Goal: Browse casually

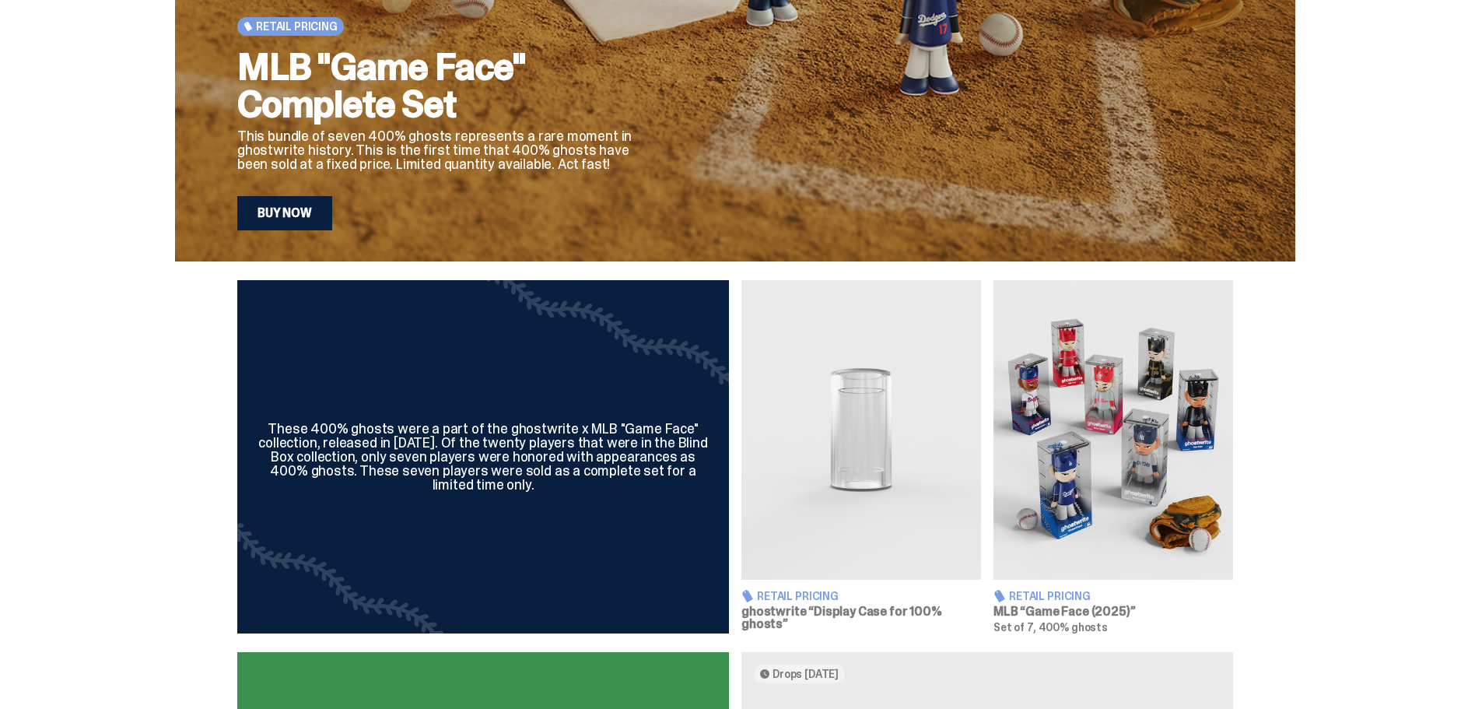
scroll to position [311, 0]
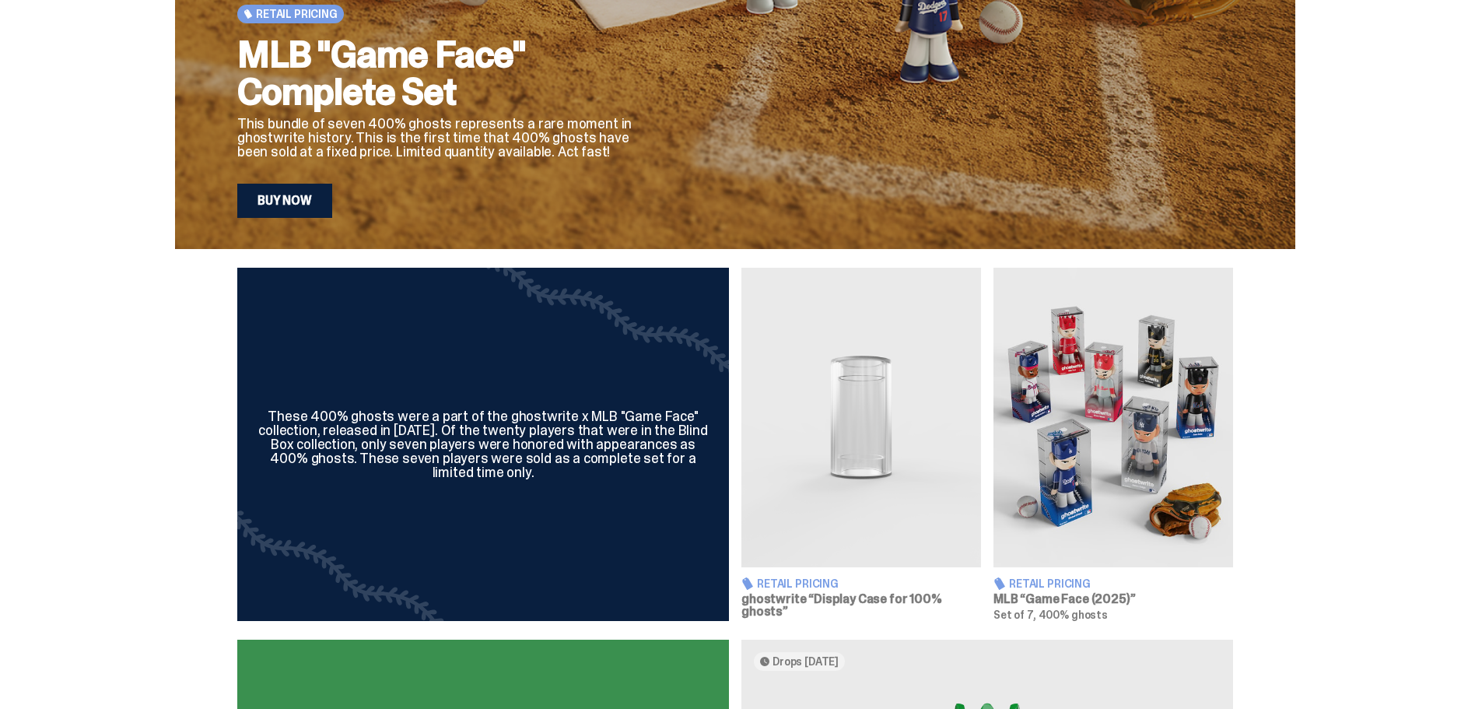
click at [1121, 453] on img at bounding box center [1114, 418] width 240 height 300
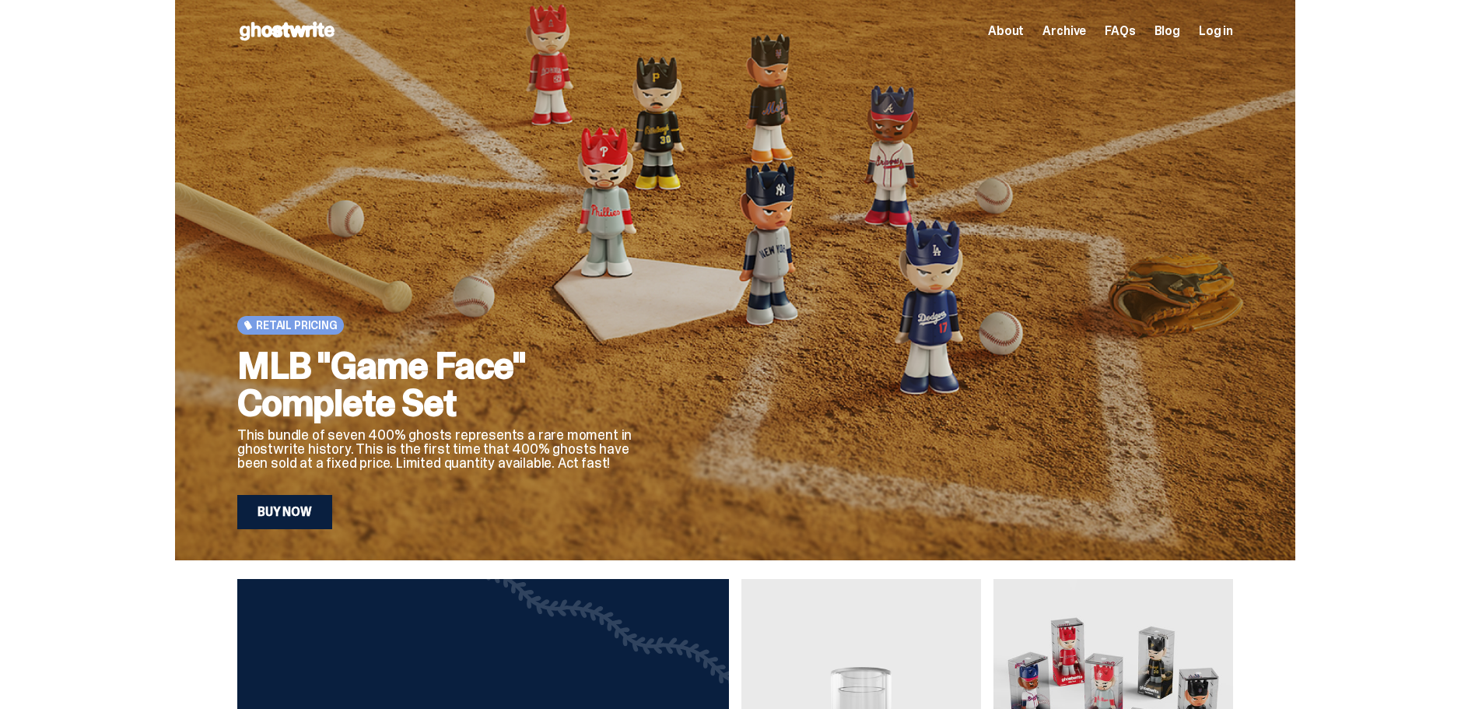
scroll to position [311, 0]
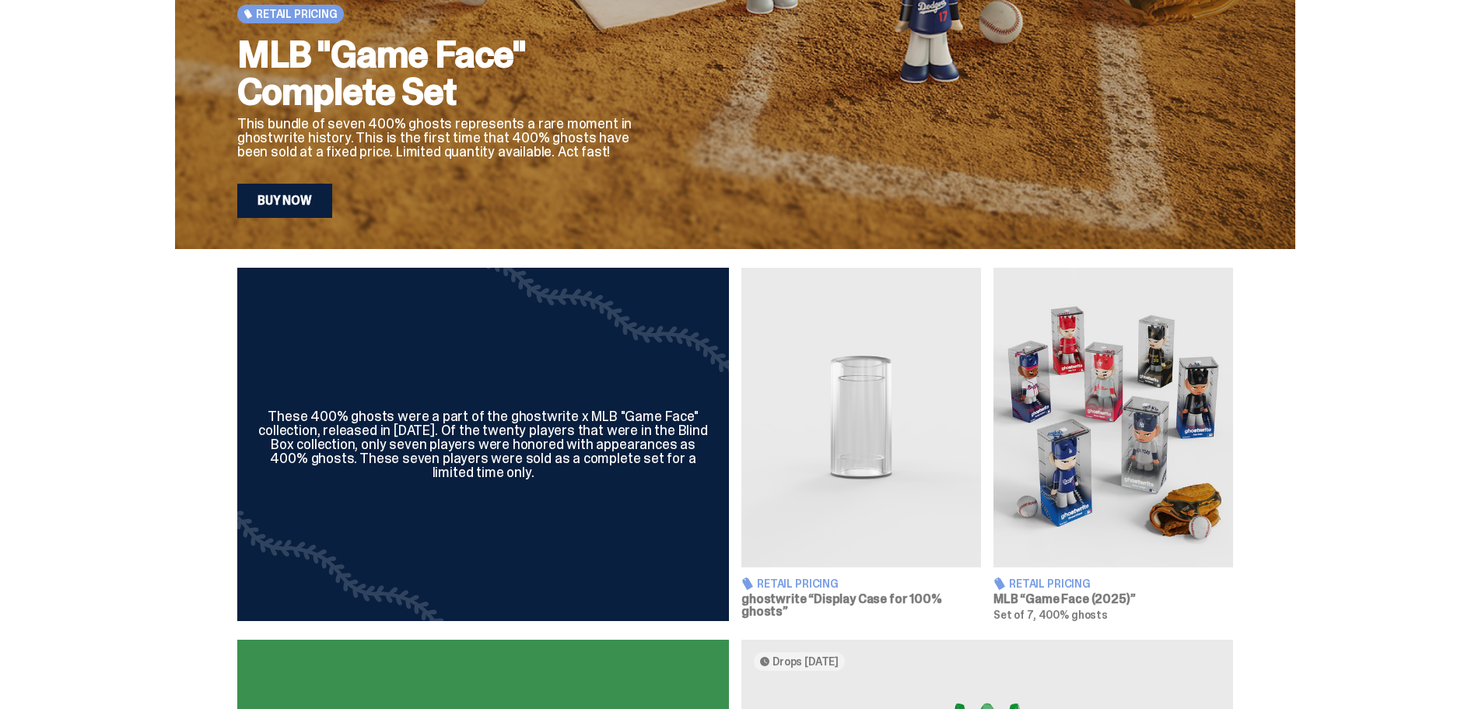
click at [854, 468] on img at bounding box center [862, 418] width 240 height 300
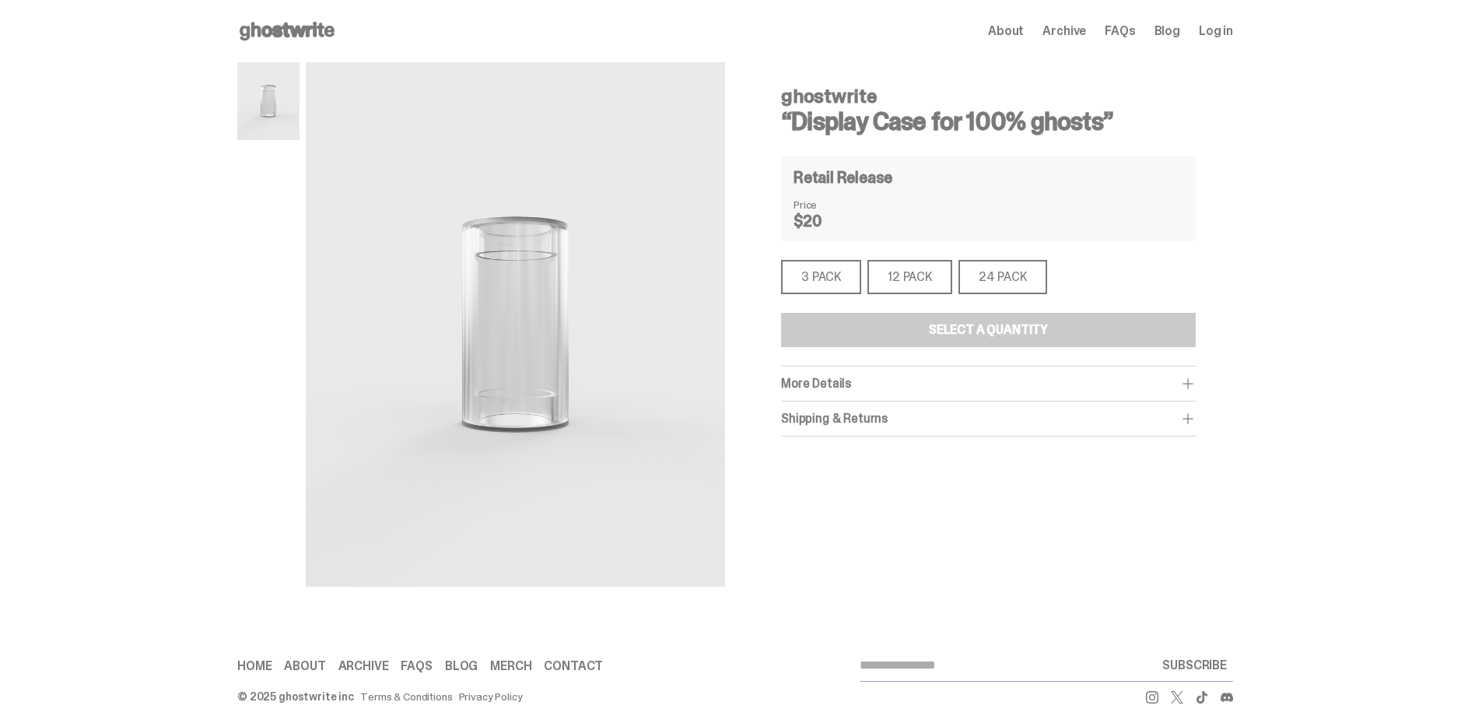
click at [838, 286] on div "3 PACK" at bounding box center [821, 277] width 80 height 34
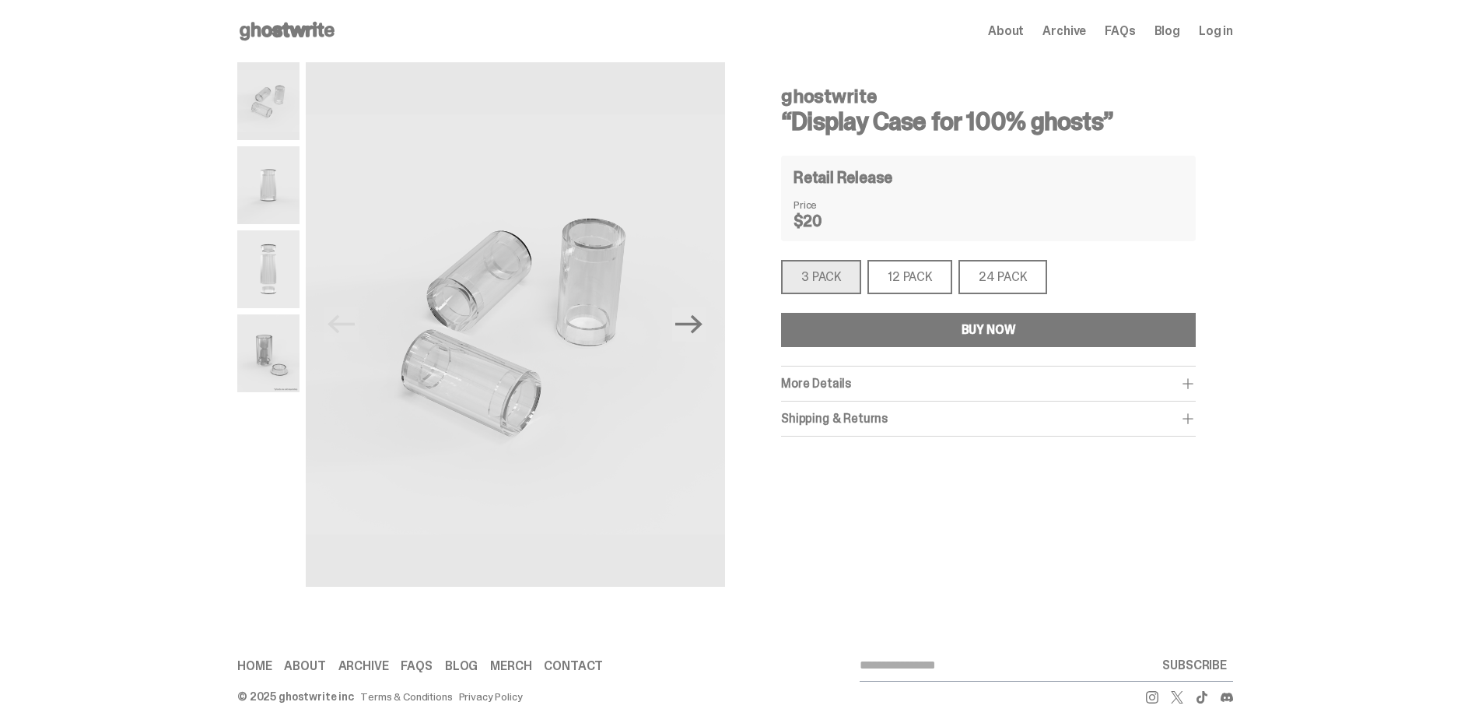
click at [889, 280] on div "12 PACK" at bounding box center [910, 277] width 85 height 34
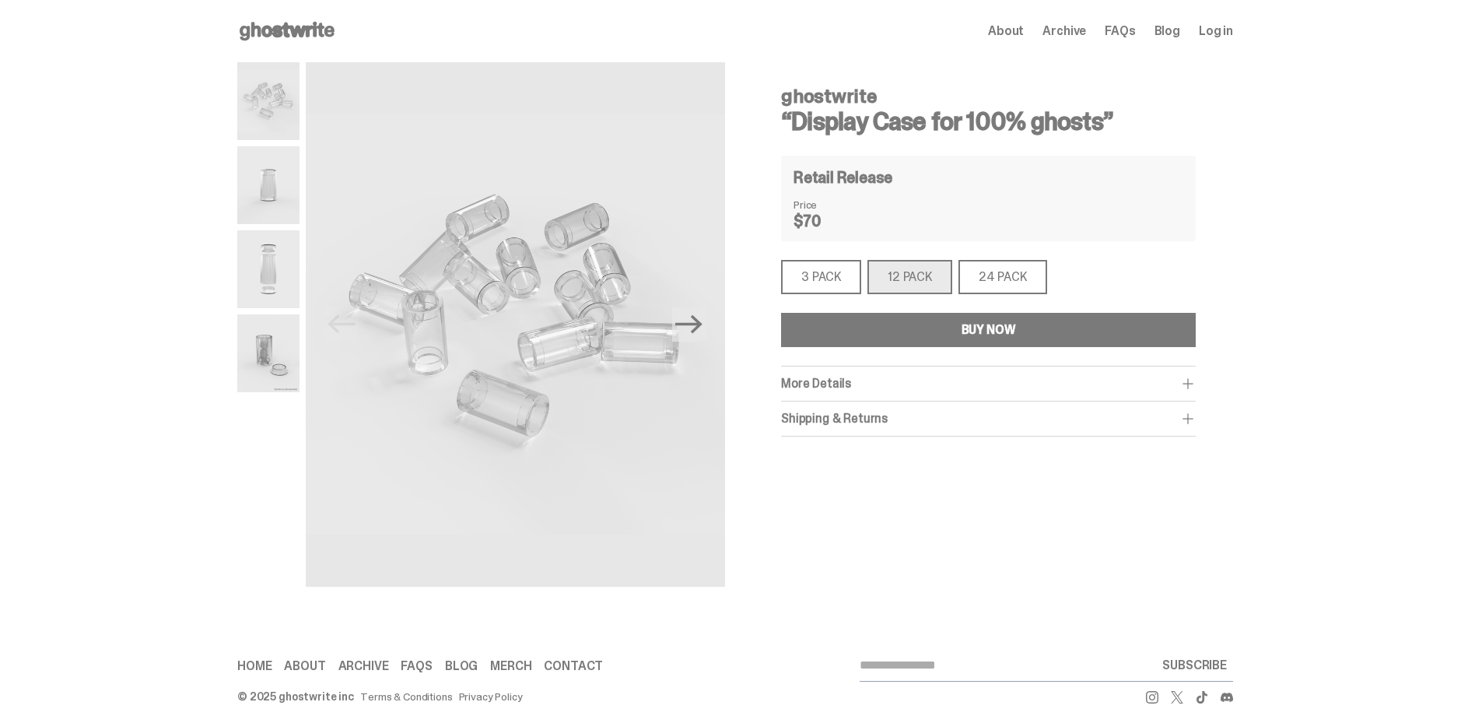
click at [1015, 279] on div "24 PACK" at bounding box center [1003, 277] width 89 height 34
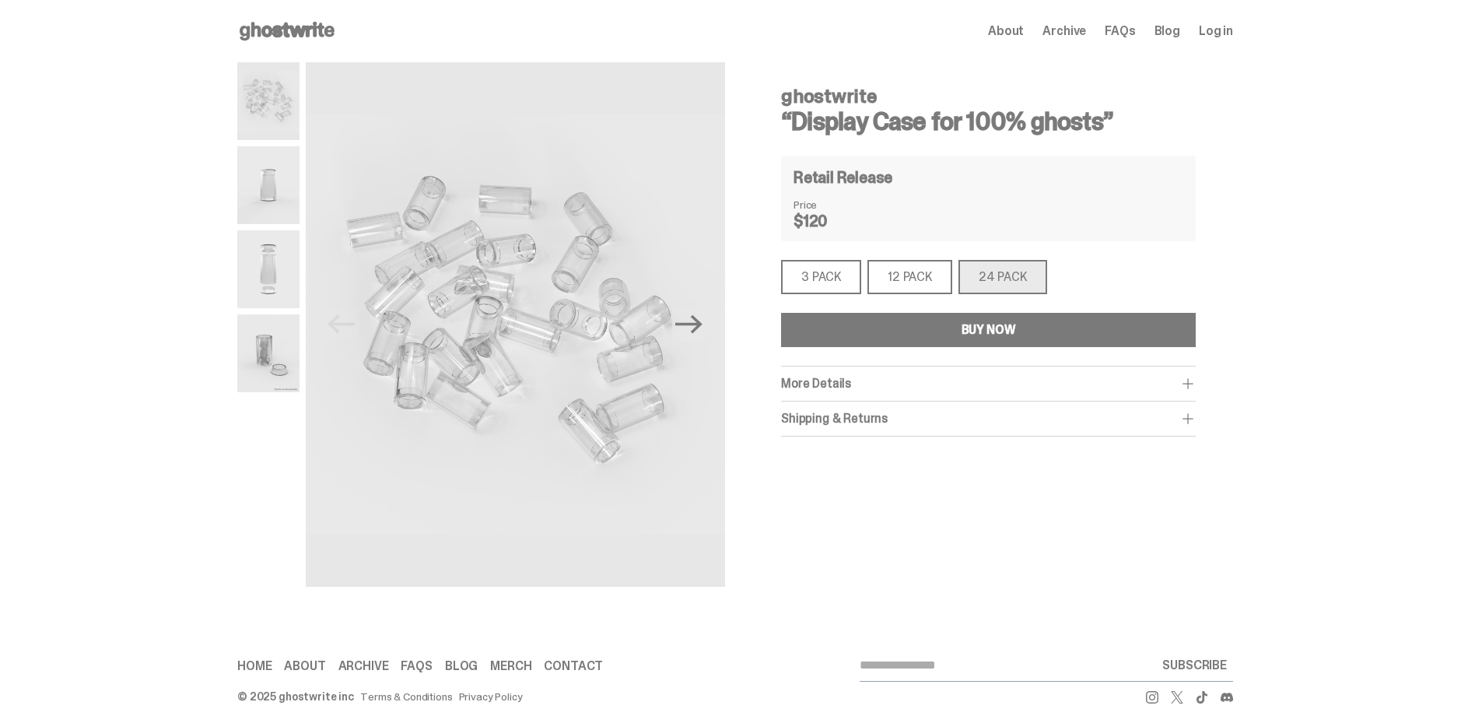
click at [835, 290] on div "3 PACK" at bounding box center [821, 277] width 80 height 34
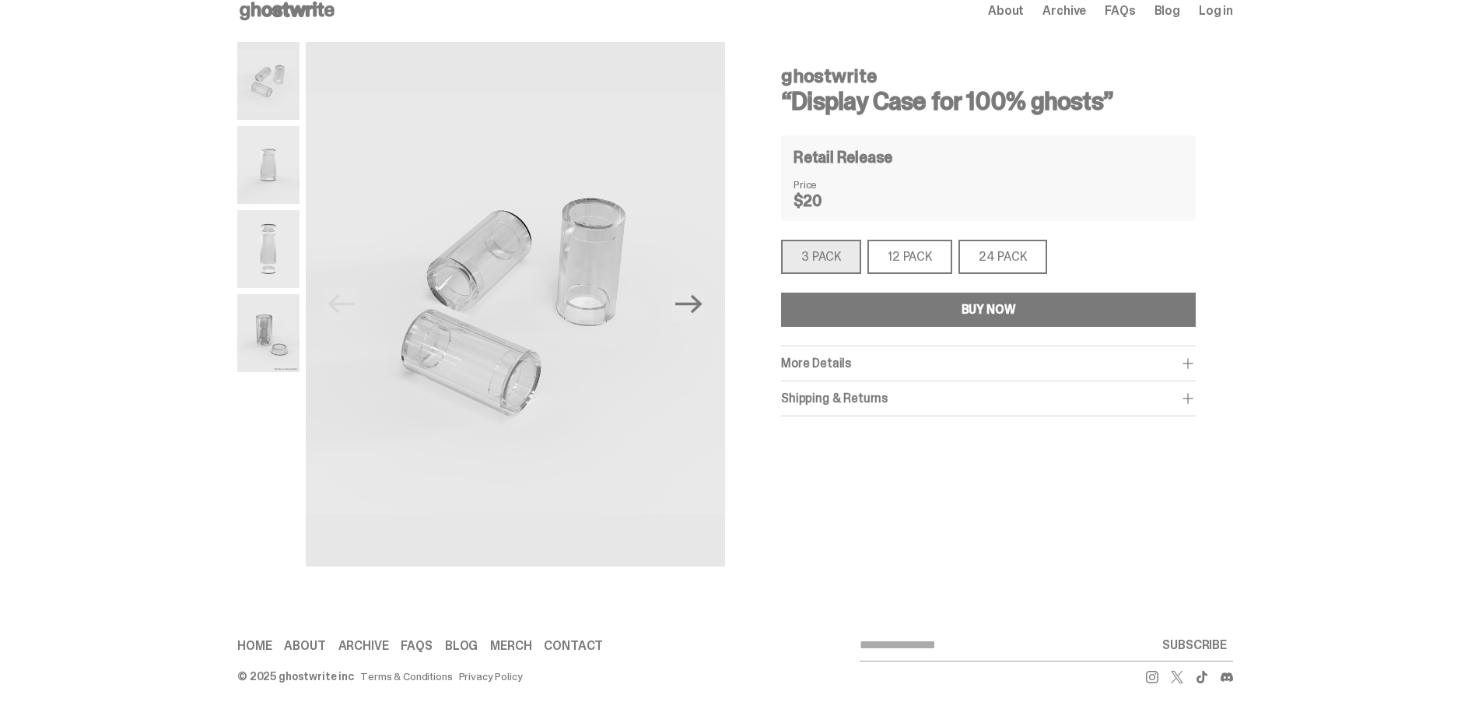
scroll to position [26, 0]
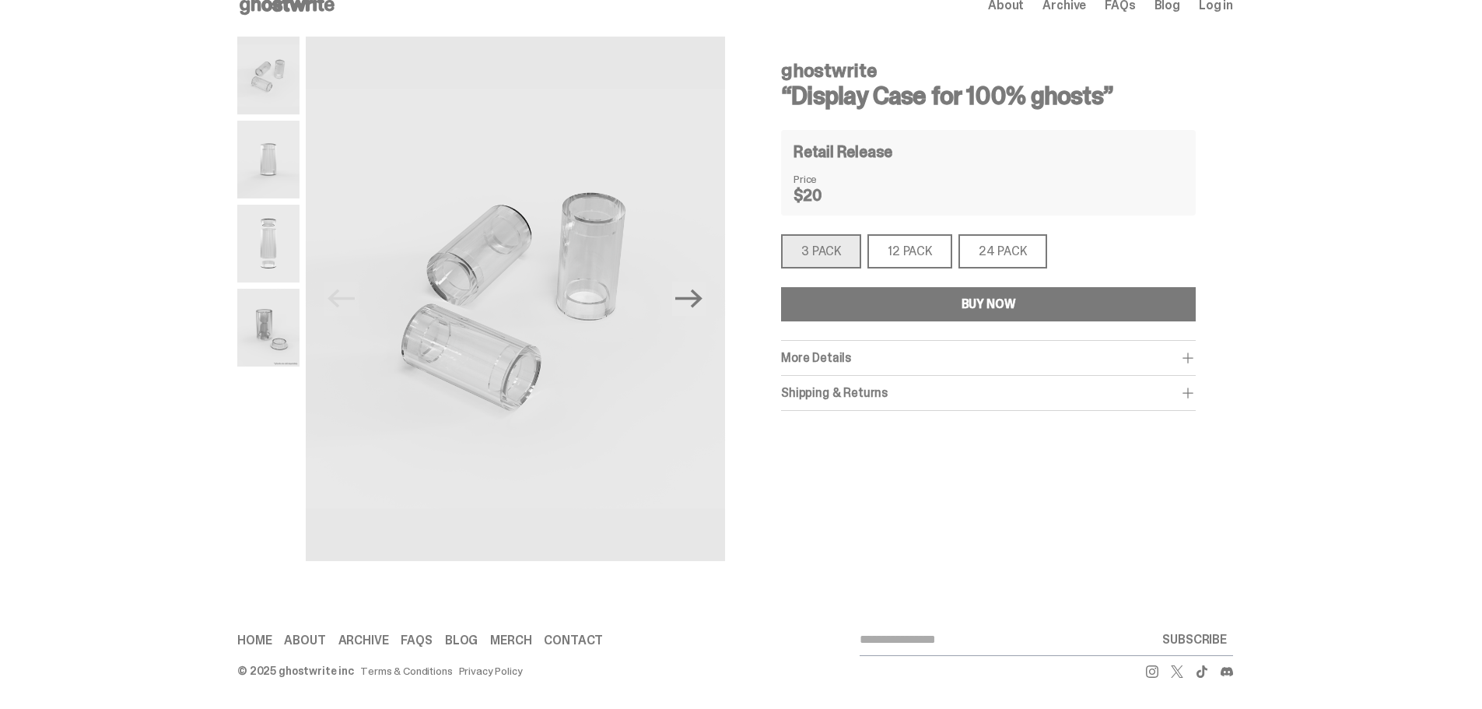
click at [847, 366] on div "More Details Display your 100% ghosts proudly while keeping them safe from dirt…" at bounding box center [988, 358] width 415 height 35
click at [844, 350] on span "More Details" at bounding box center [816, 357] width 70 height 16
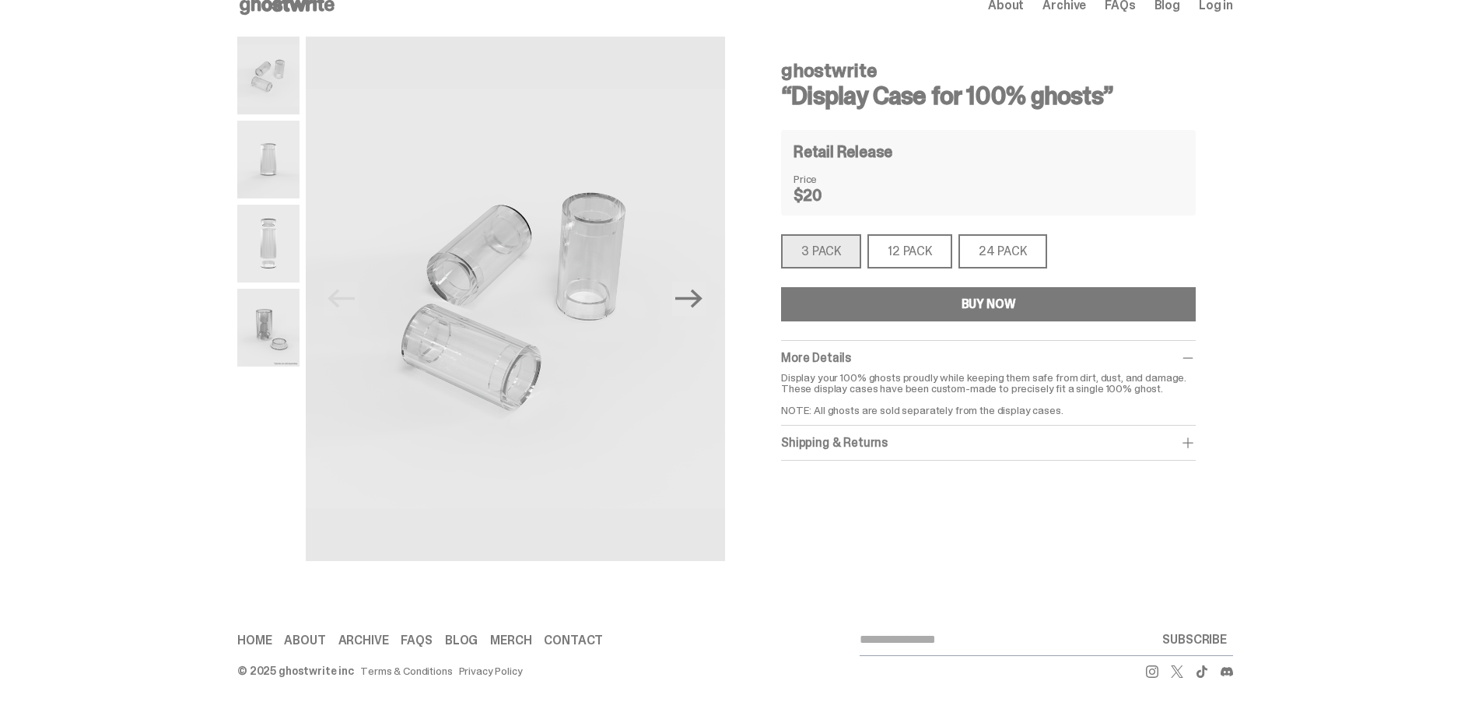
click at [840, 253] on div "3 PACK" at bounding box center [821, 251] width 80 height 34
click at [931, 247] on div "12 PACK" at bounding box center [910, 251] width 85 height 34
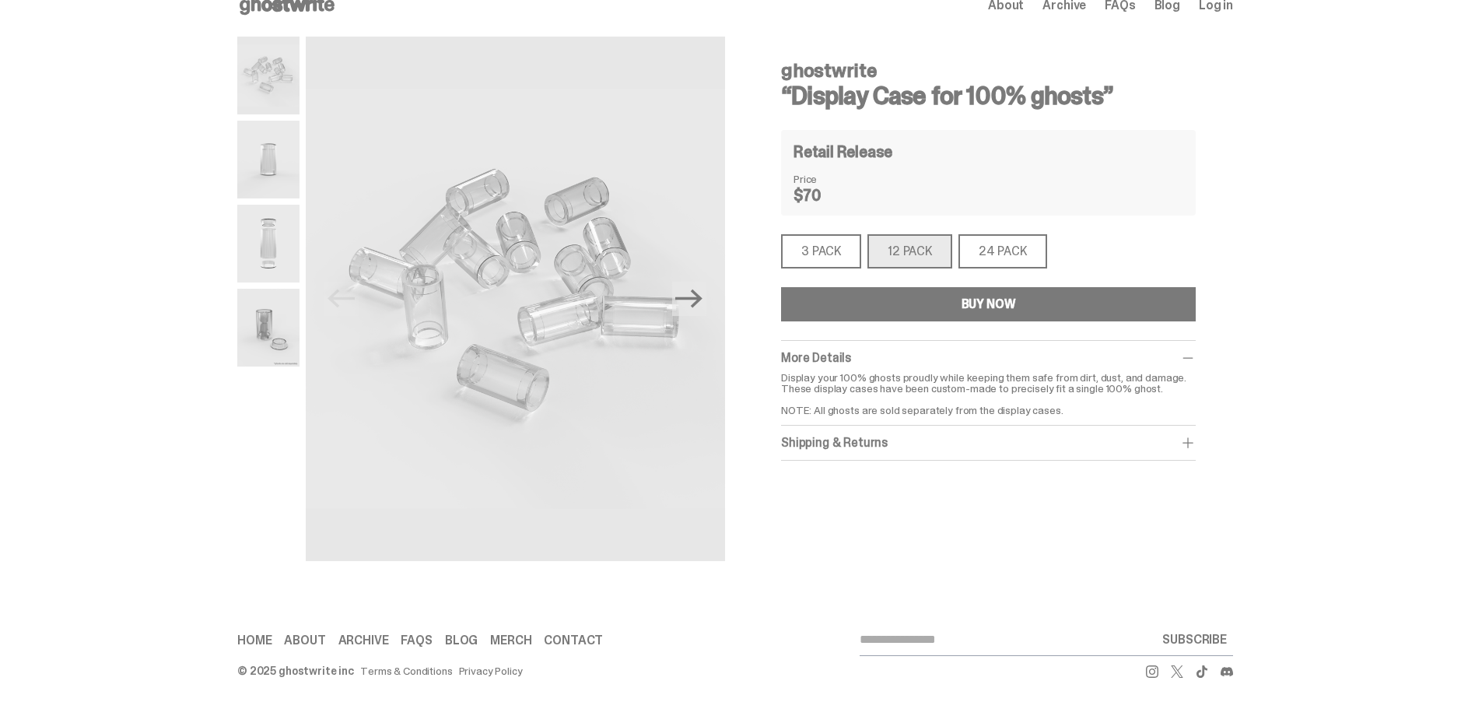
click at [270, 335] on img at bounding box center [268, 328] width 62 height 78
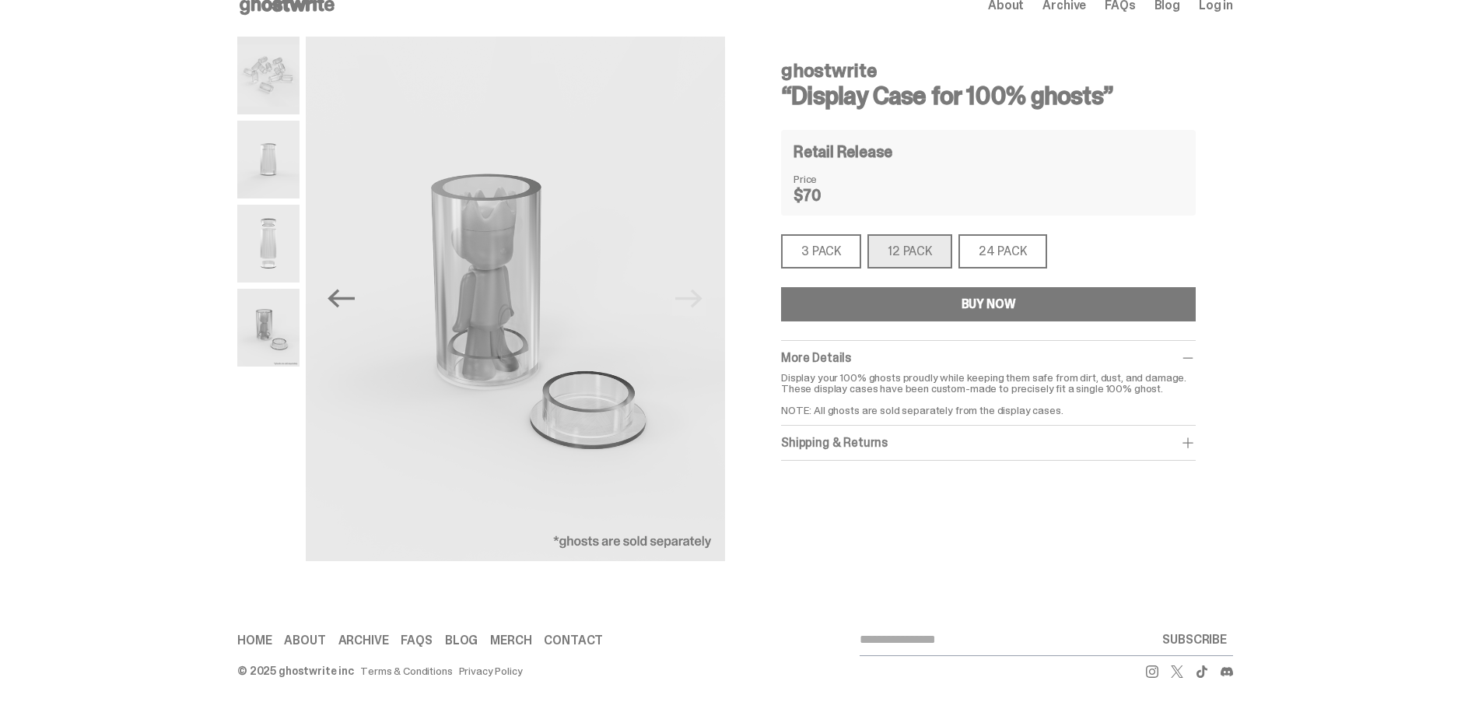
click at [830, 254] on div "3 PACK" at bounding box center [821, 251] width 80 height 34
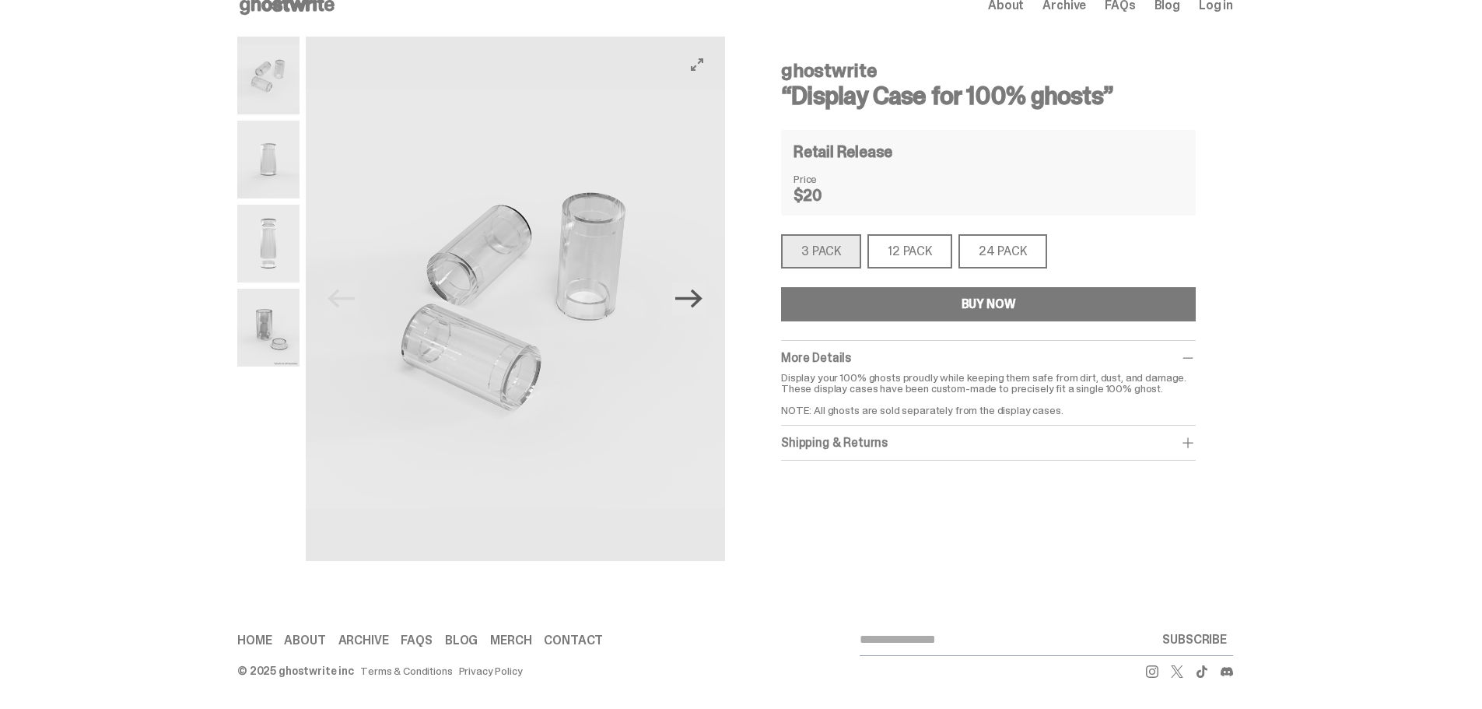
click at [692, 299] on icon "Next" at bounding box center [688, 298] width 27 height 19
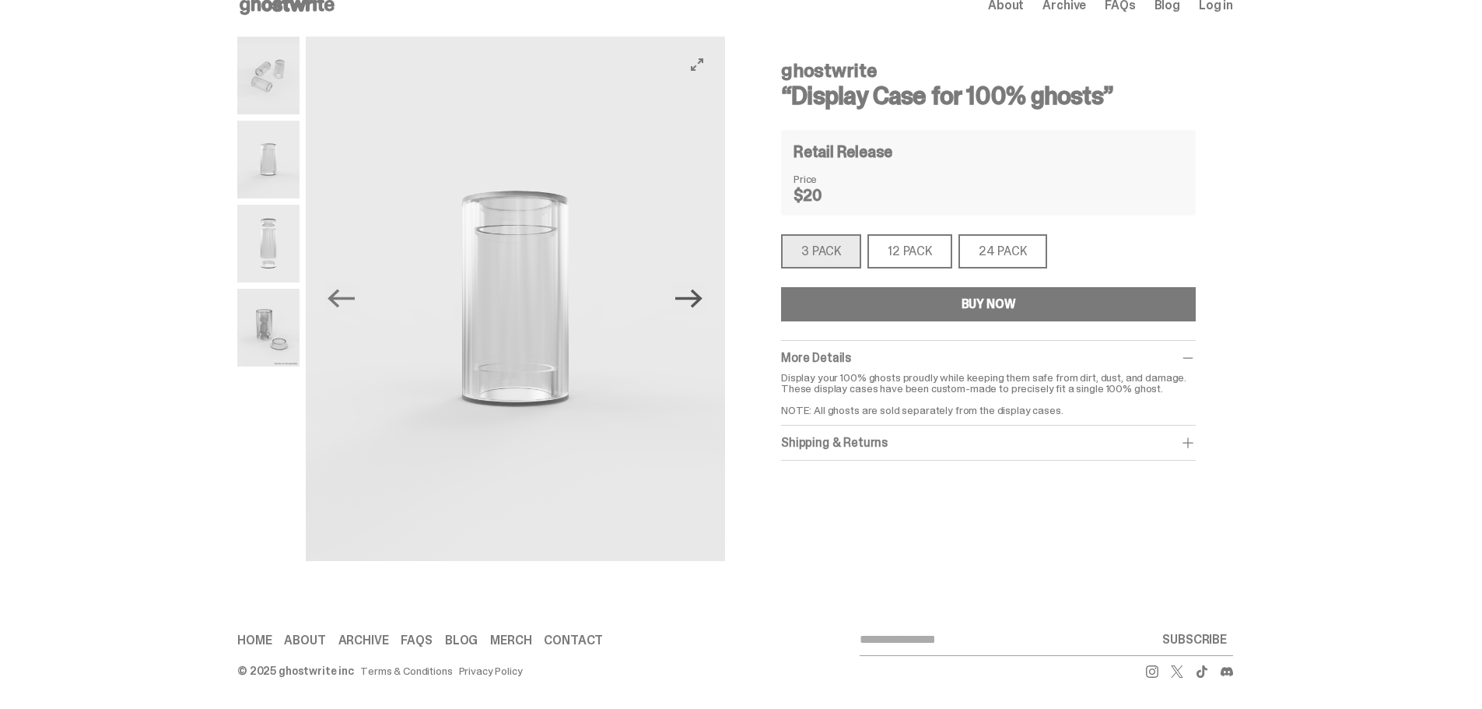
click at [692, 299] on icon "Next" at bounding box center [688, 298] width 27 height 19
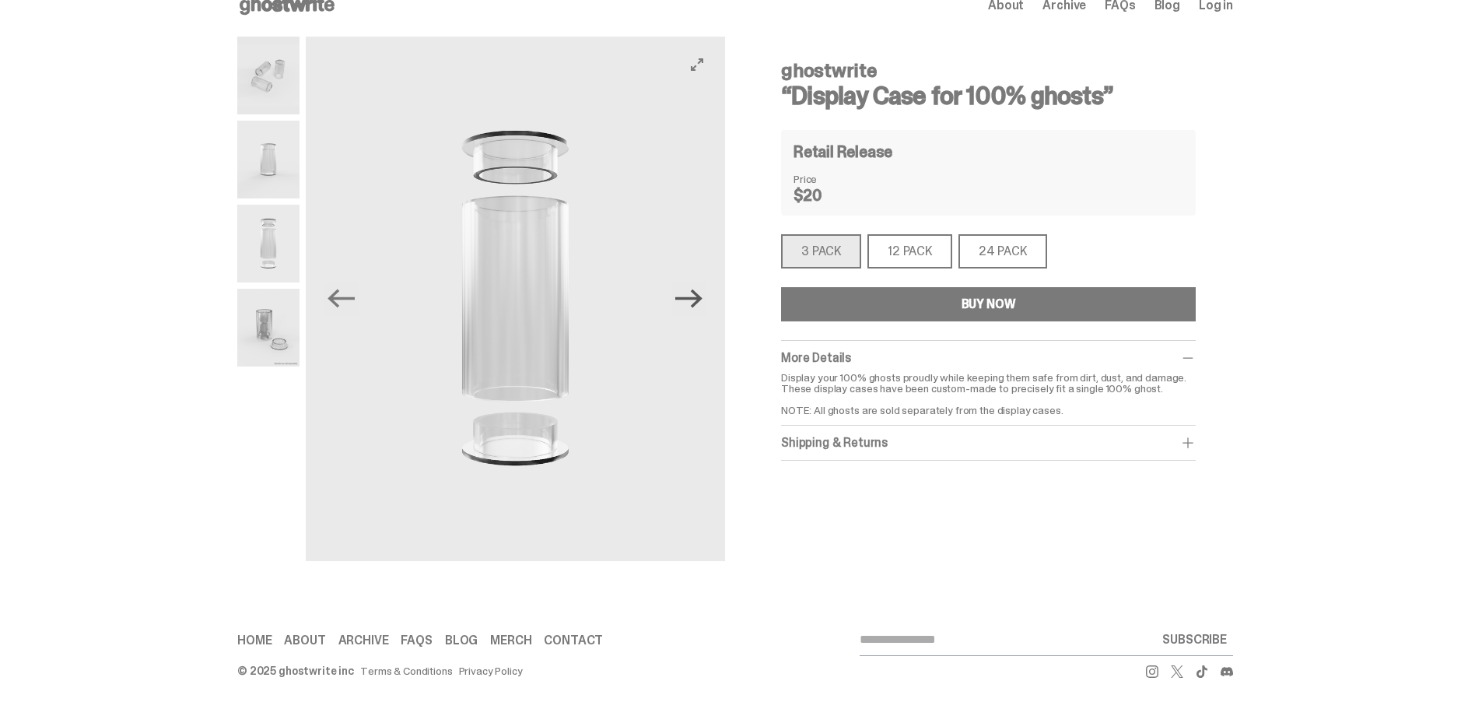
click at [692, 299] on icon "Next" at bounding box center [688, 298] width 27 height 19
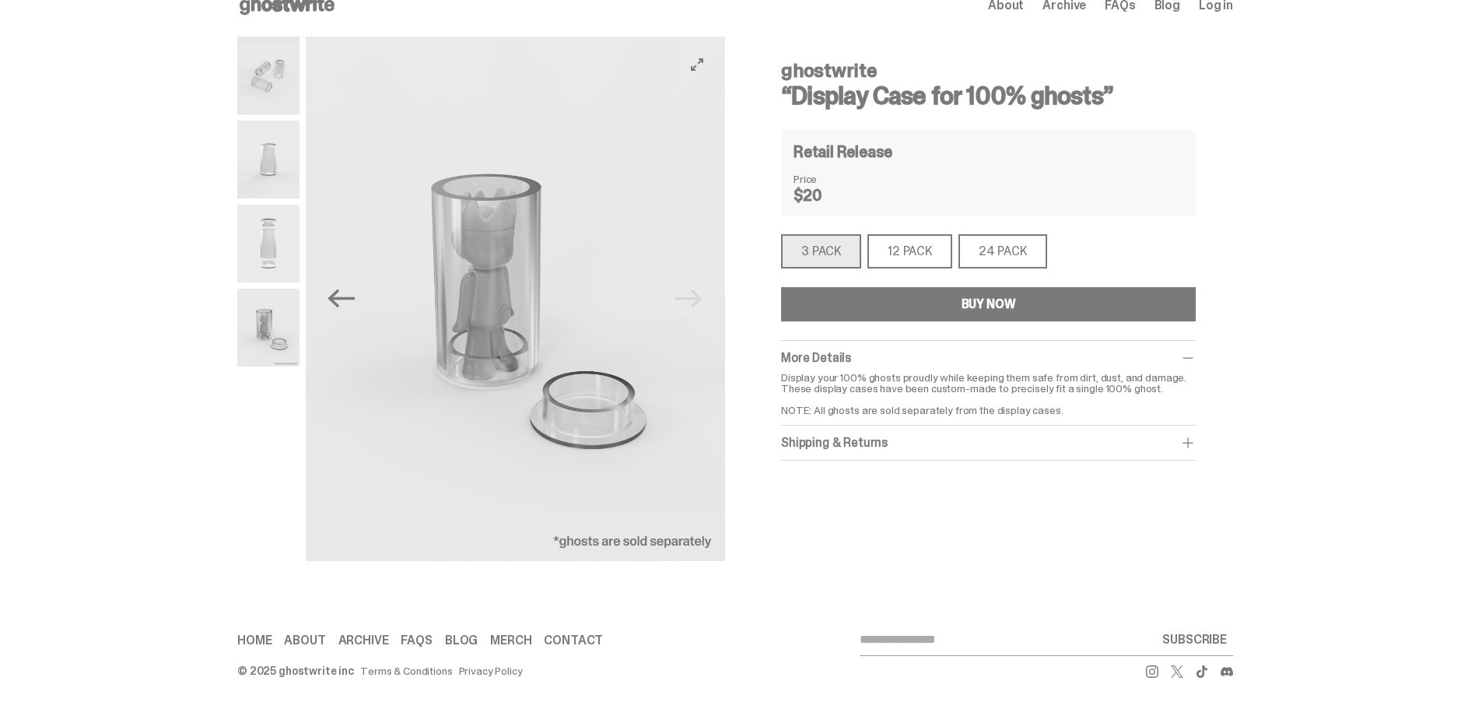
click at [692, 299] on img at bounding box center [515, 299] width 419 height 524
click at [331, 296] on button "Previous" at bounding box center [341, 299] width 34 height 34
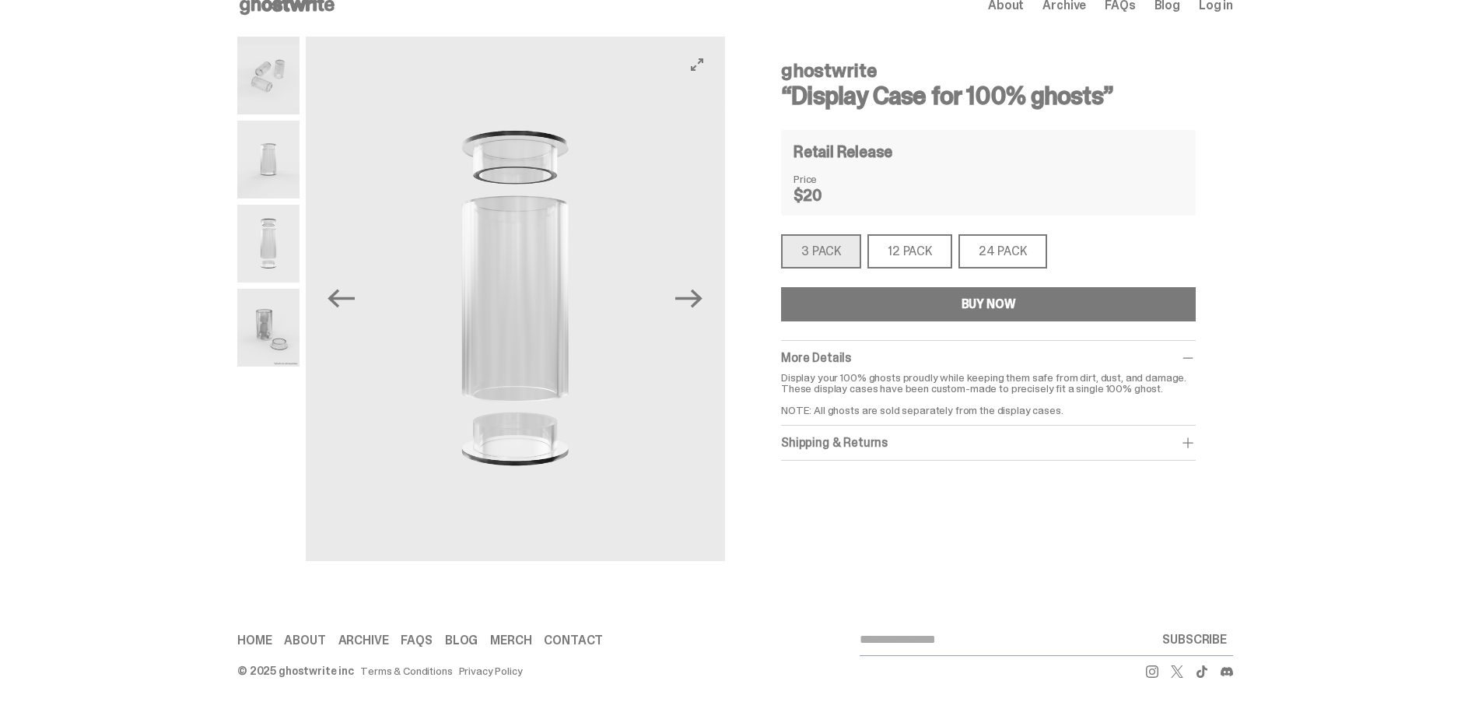
click at [331, 296] on button "Previous" at bounding box center [341, 299] width 34 height 34
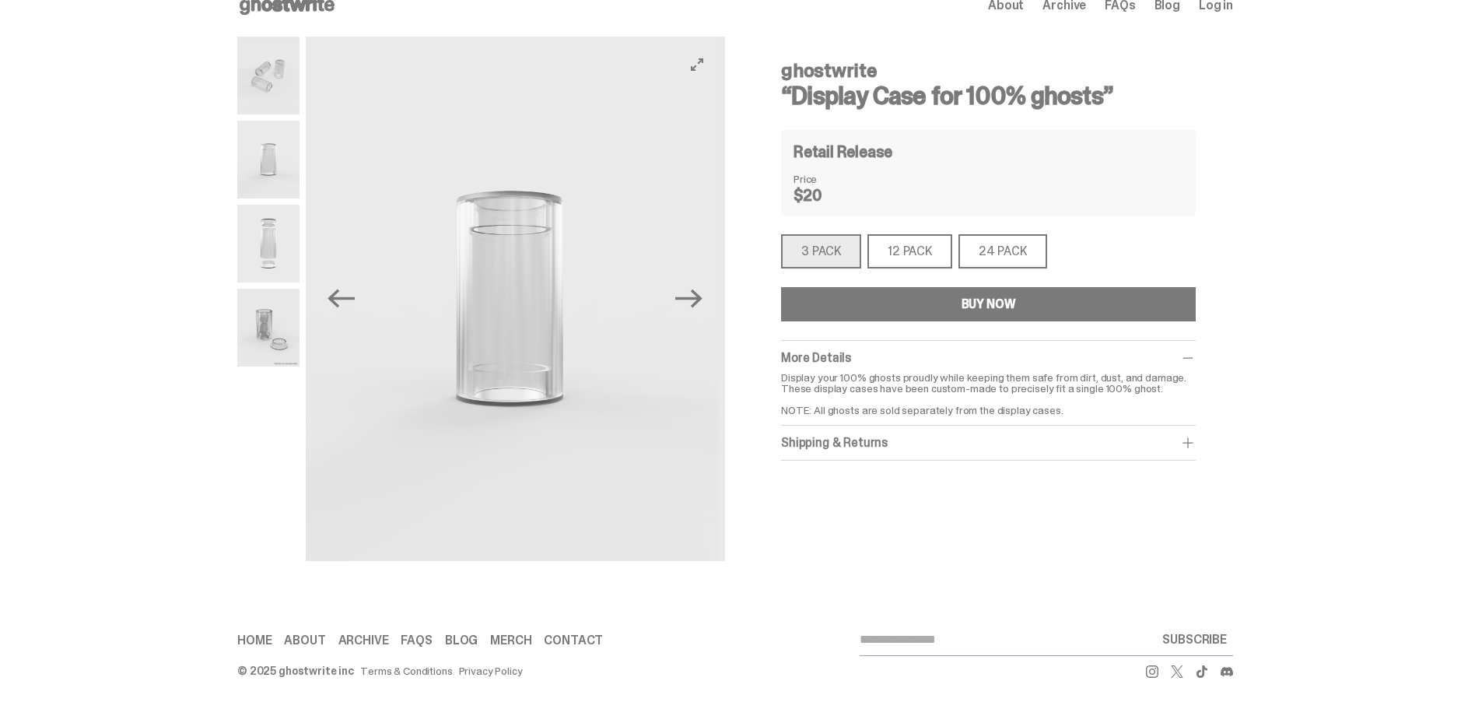
click at [331, 296] on button "Previous" at bounding box center [341, 299] width 34 height 34
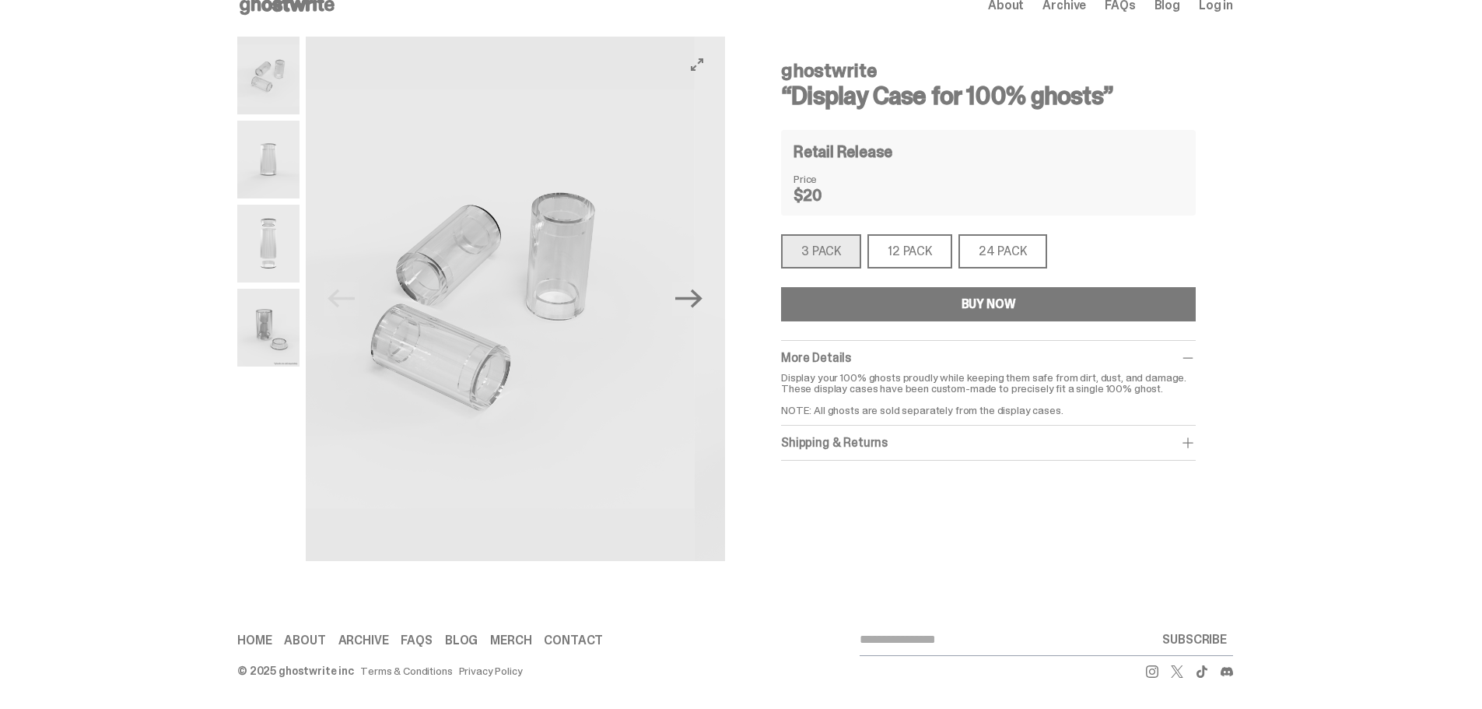
click at [331, 296] on img at bounding box center [484, 299] width 419 height 524
click at [331, 296] on img at bounding box center [498, 299] width 419 height 524
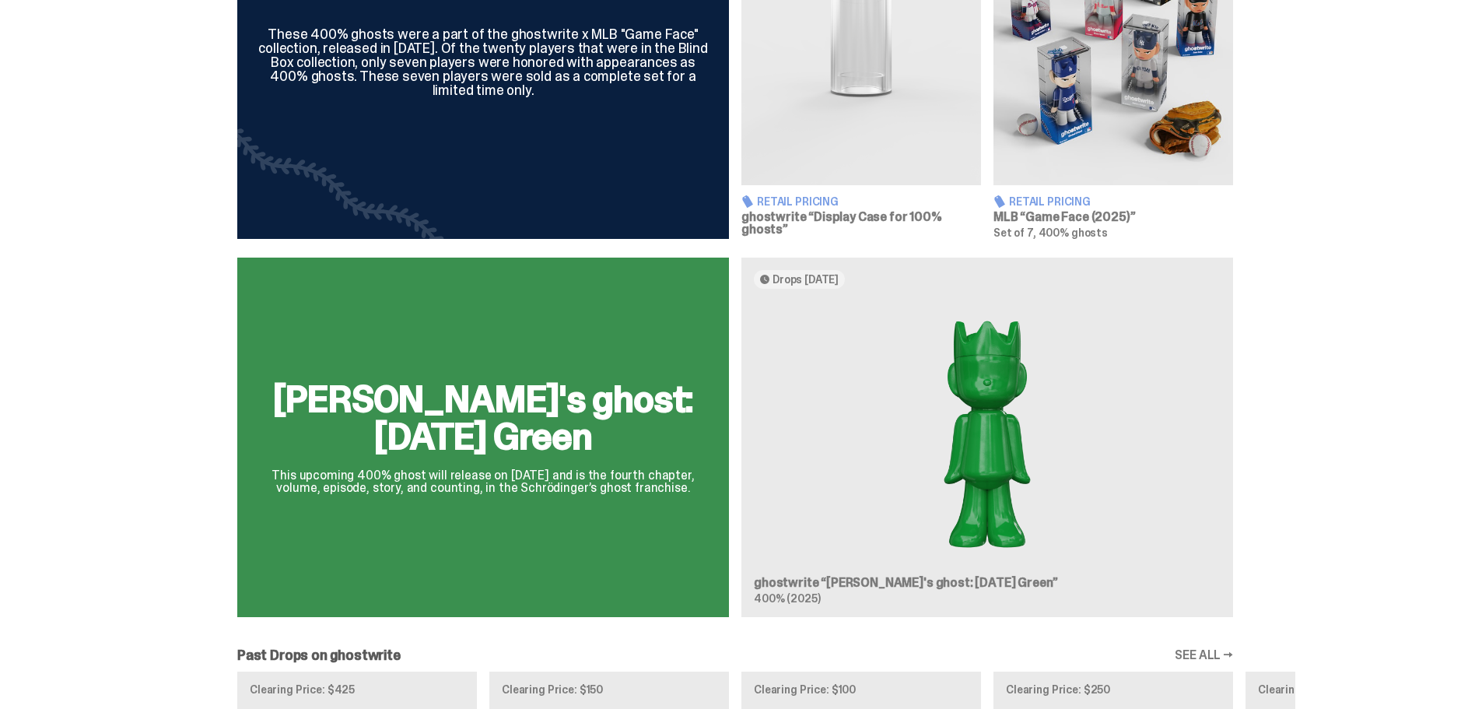
scroll to position [700, 0]
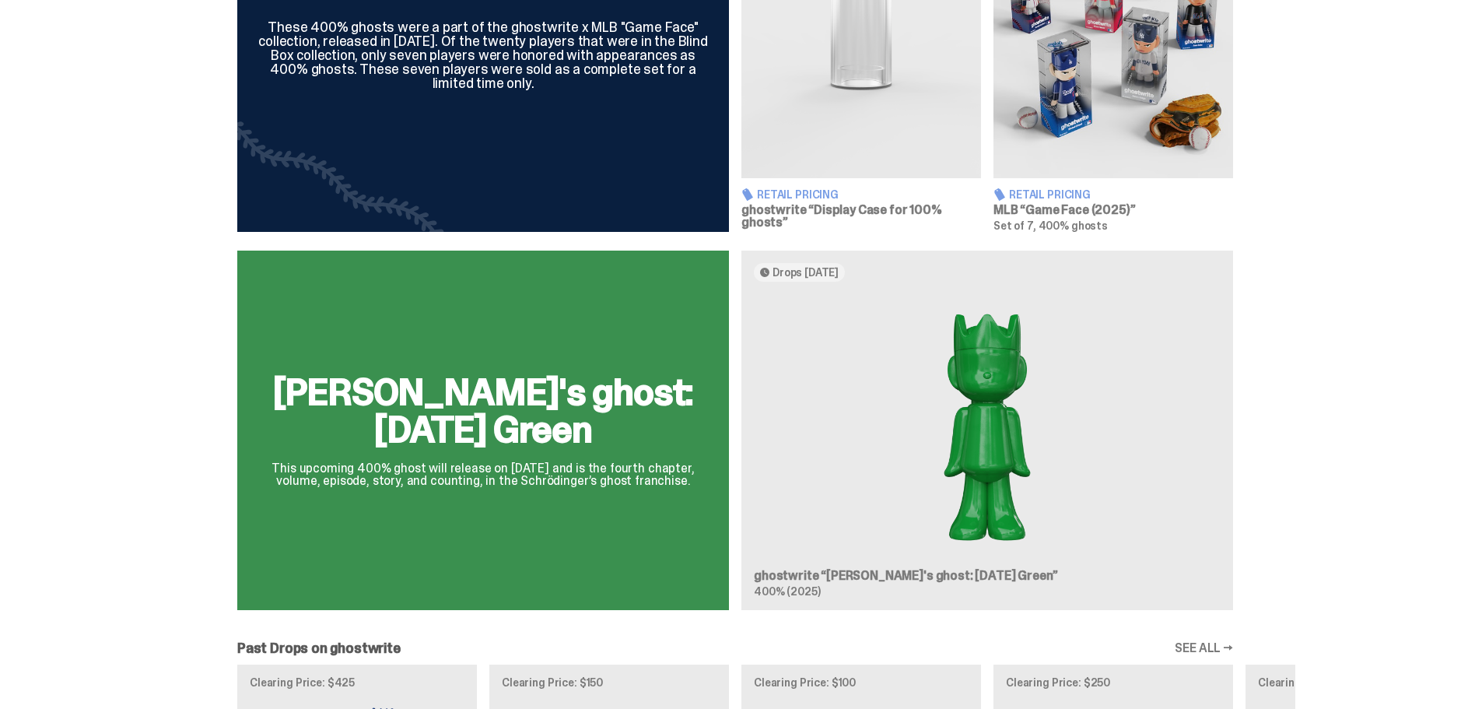
click at [861, 33] on img at bounding box center [862, 29] width 240 height 300
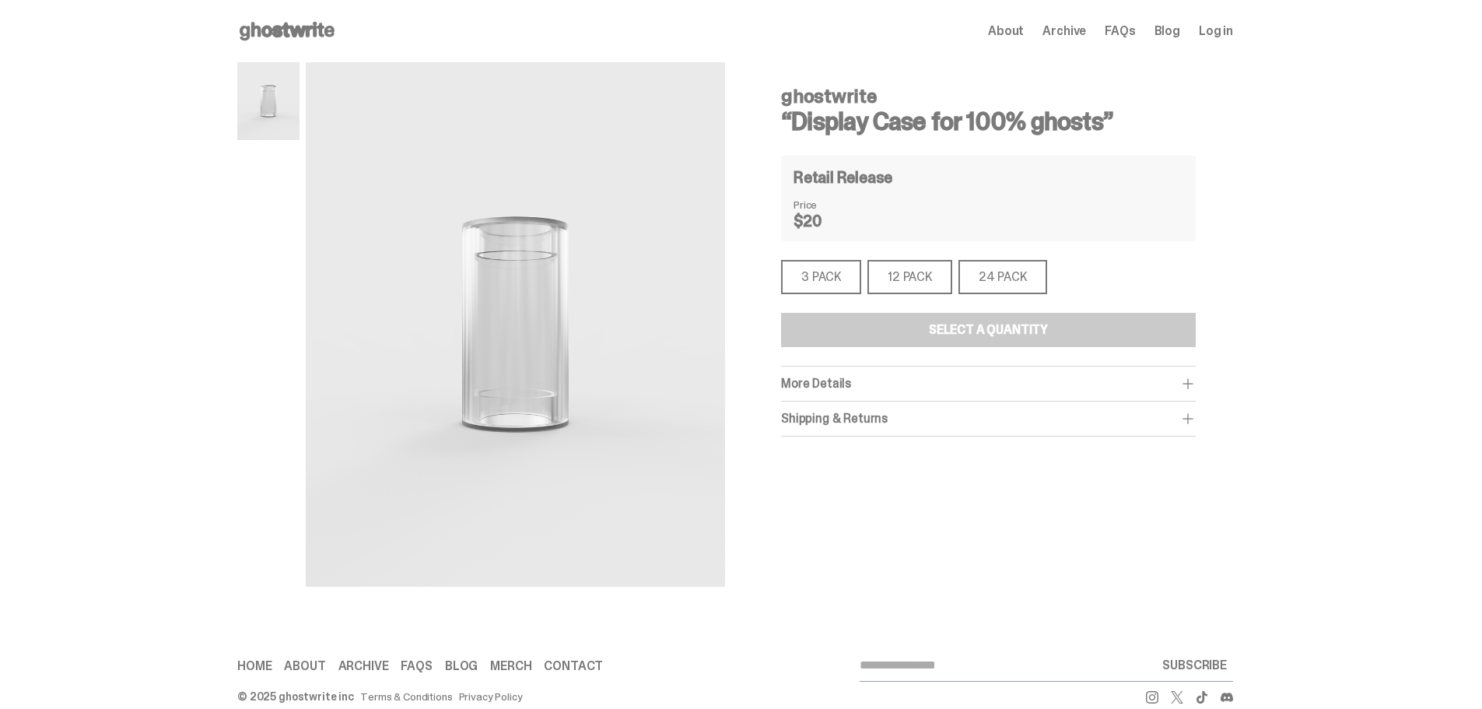
click at [947, 382] on div "More Details" at bounding box center [988, 384] width 415 height 16
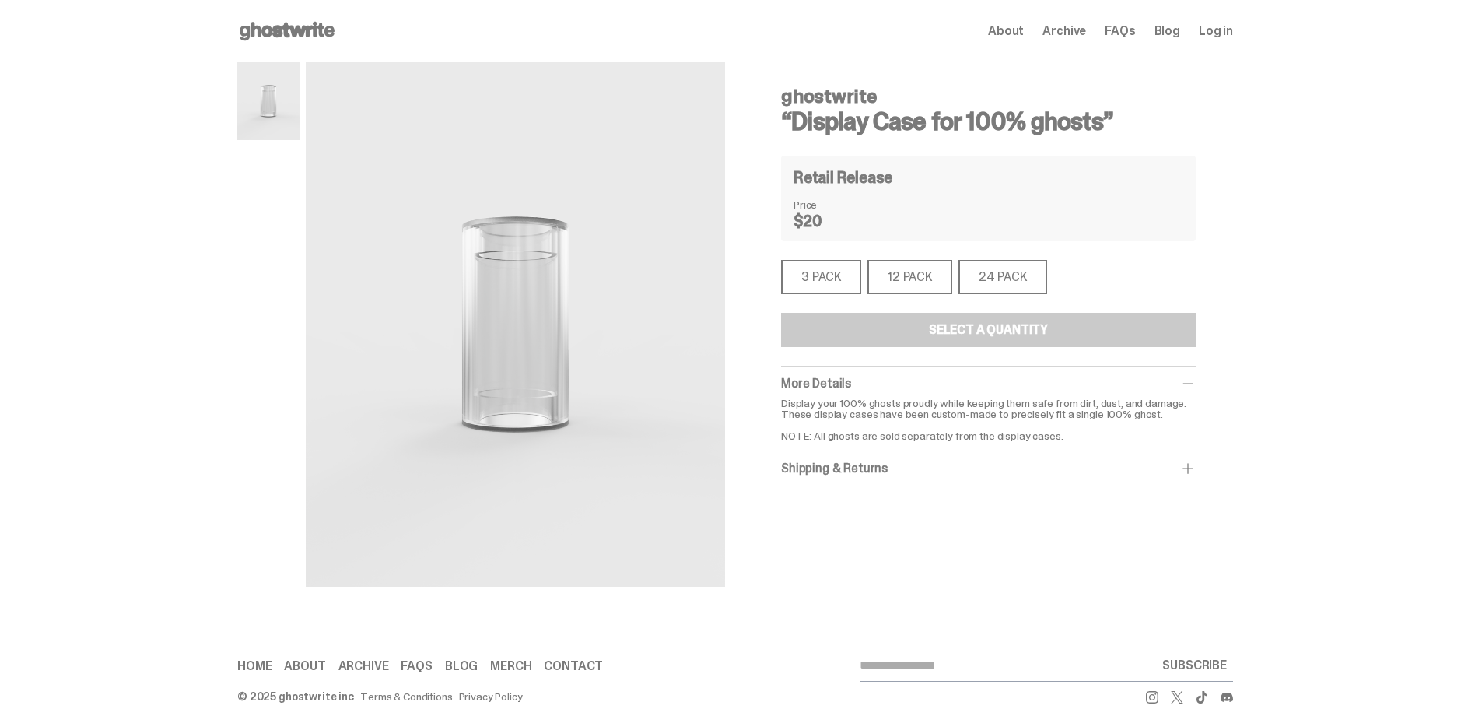
click at [947, 382] on div "More Details" at bounding box center [988, 384] width 415 height 16
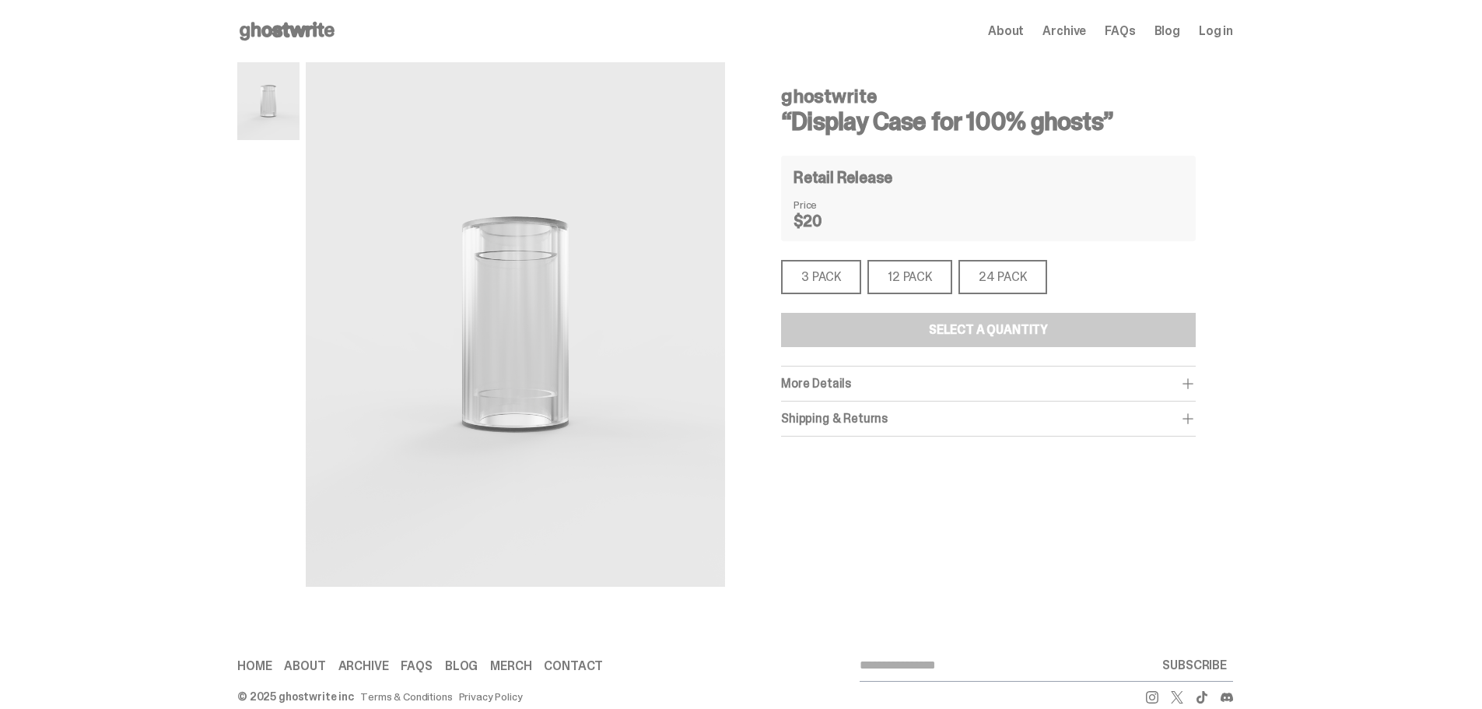
click at [952, 414] on div "Shipping & Returns" at bounding box center [988, 419] width 415 height 16
click at [1010, 375] on div "More Details Display your 100% ghosts proudly while keeping them safe from dirt…" at bounding box center [988, 383] width 415 height 35
click at [1007, 382] on div "More Details" at bounding box center [988, 384] width 415 height 16
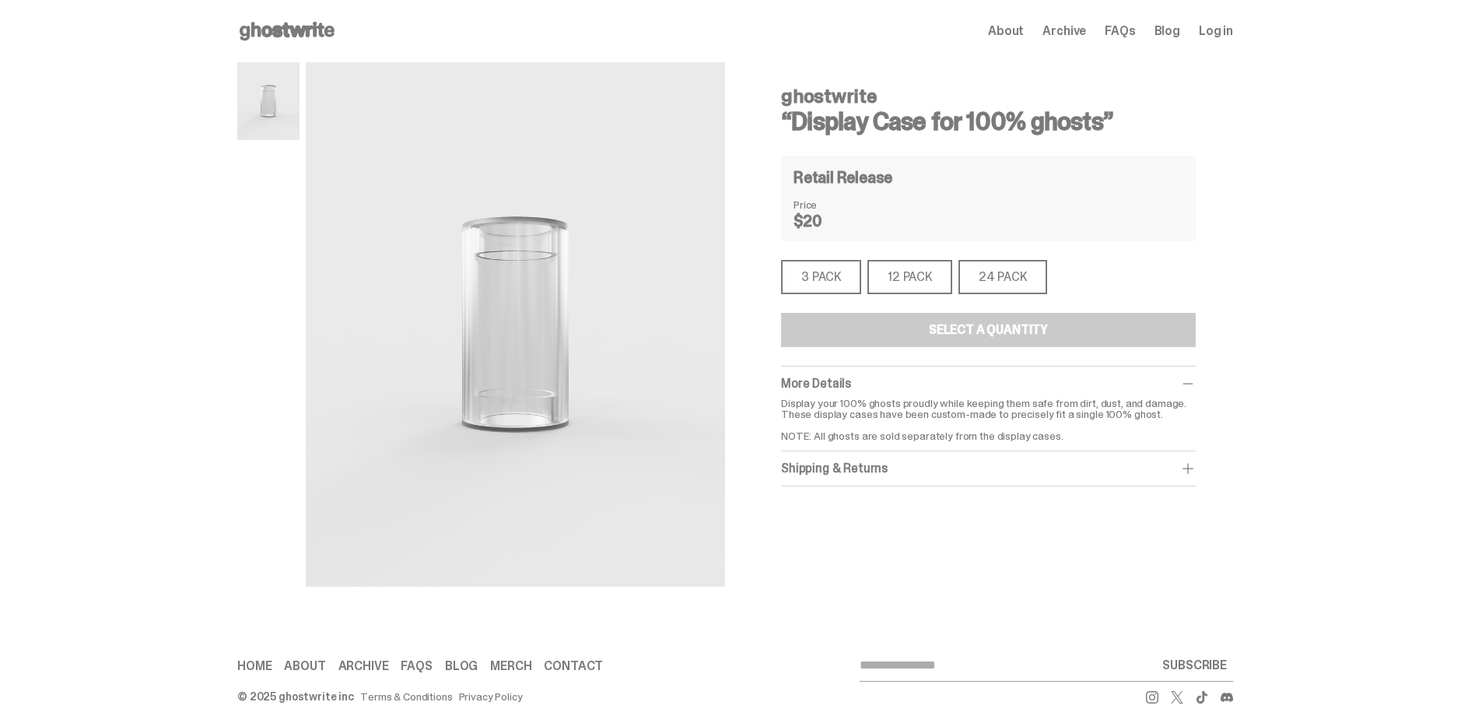
click at [1007, 382] on div "More Details" at bounding box center [988, 384] width 415 height 16
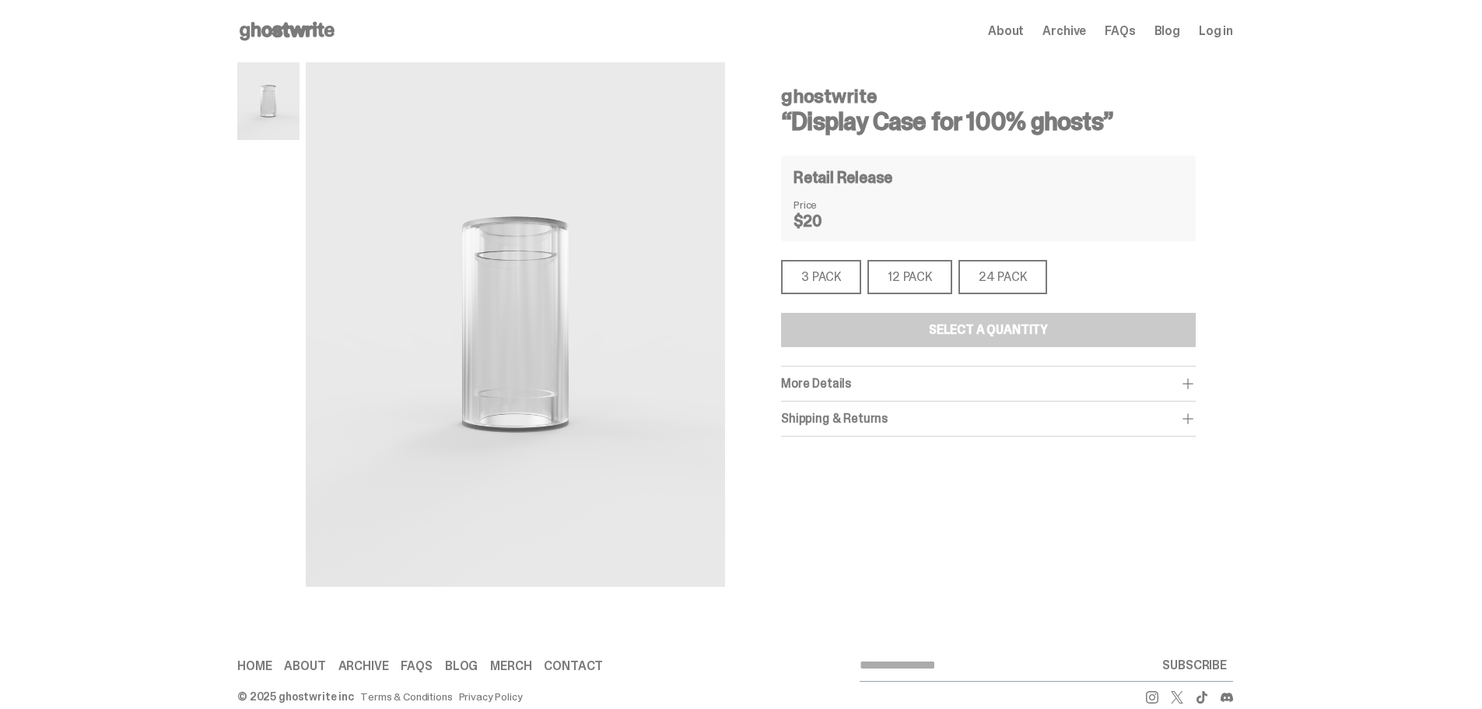
click at [265, 83] on img at bounding box center [268, 101] width 62 height 78
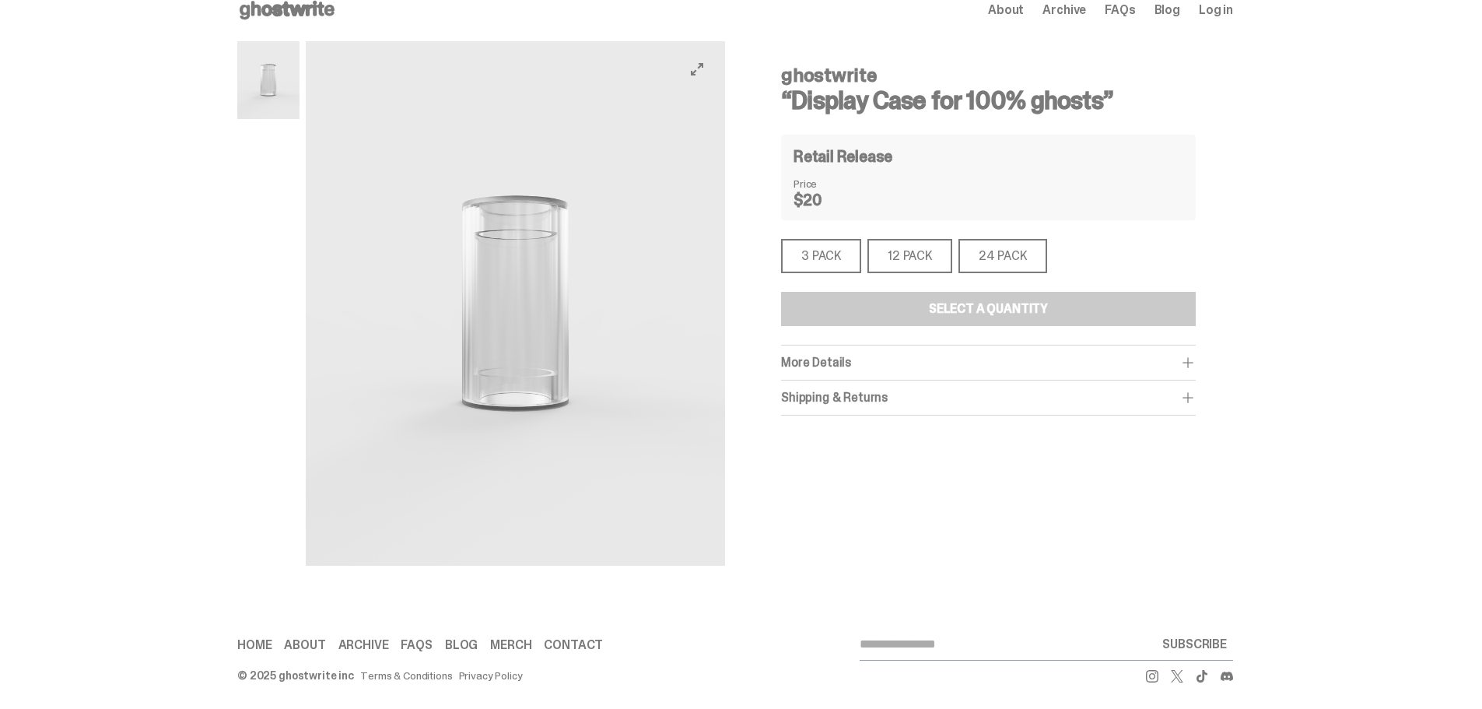
scroll to position [26, 0]
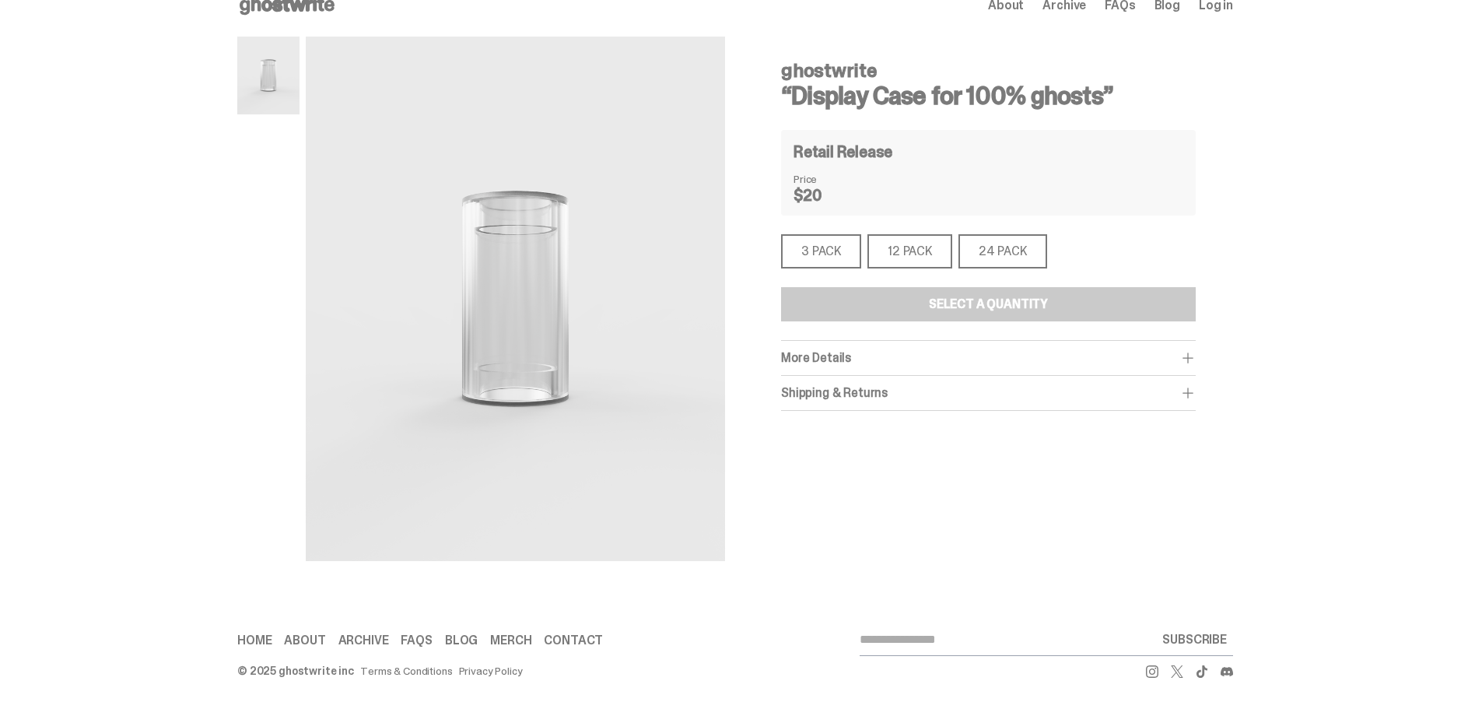
click at [829, 351] on span "More Details" at bounding box center [816, 357] width 70 height 16
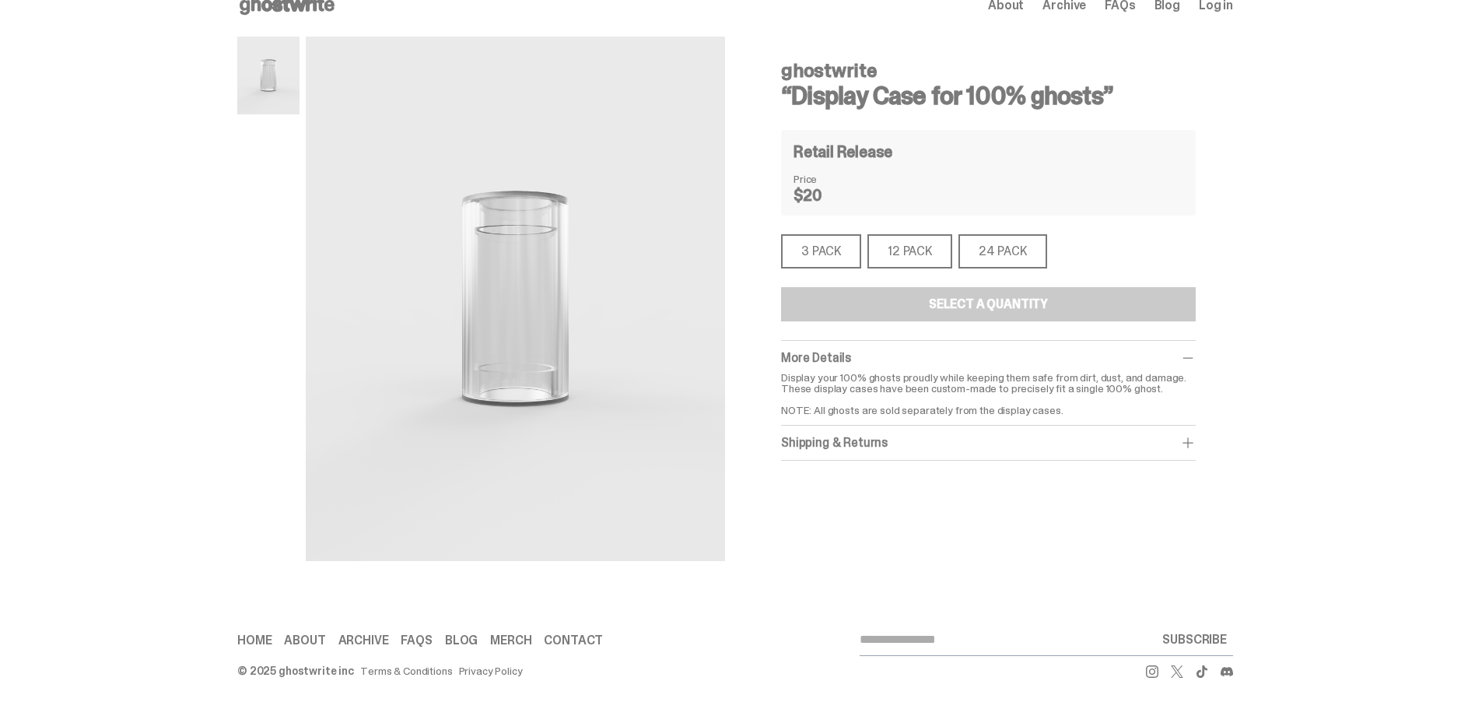
click at [852, 446] on div "Shipping & Returns" at bounding box center [988, 443] width 415 height 16
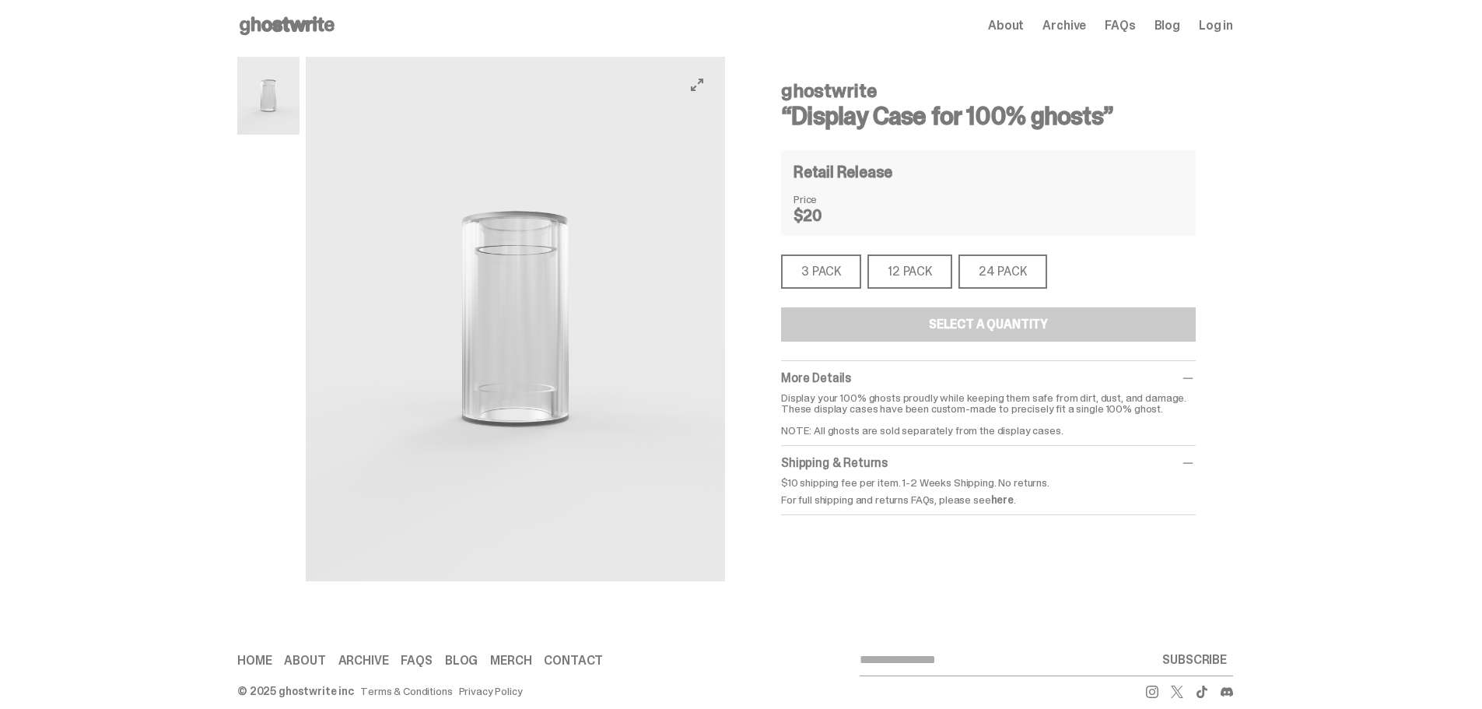
scroll to position [0, 0]
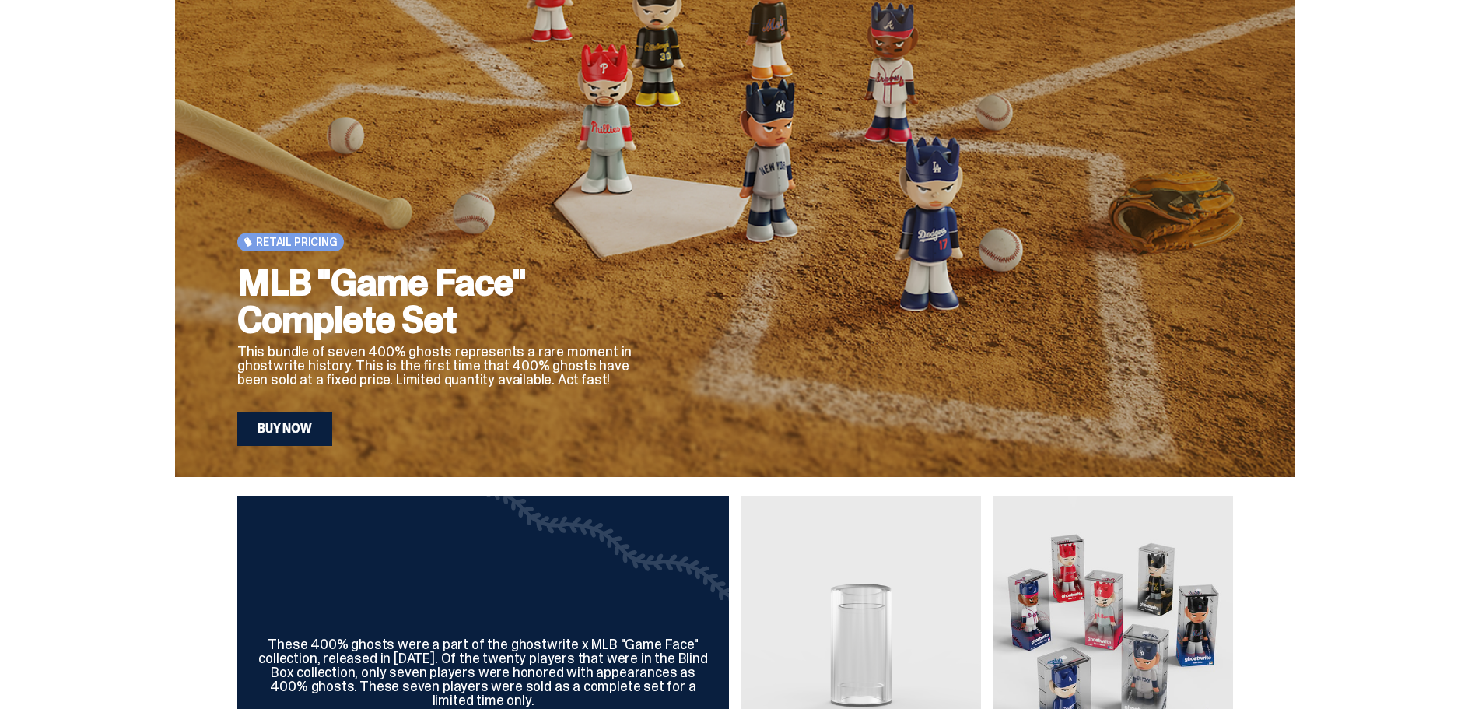
scroll to position [78, 0]
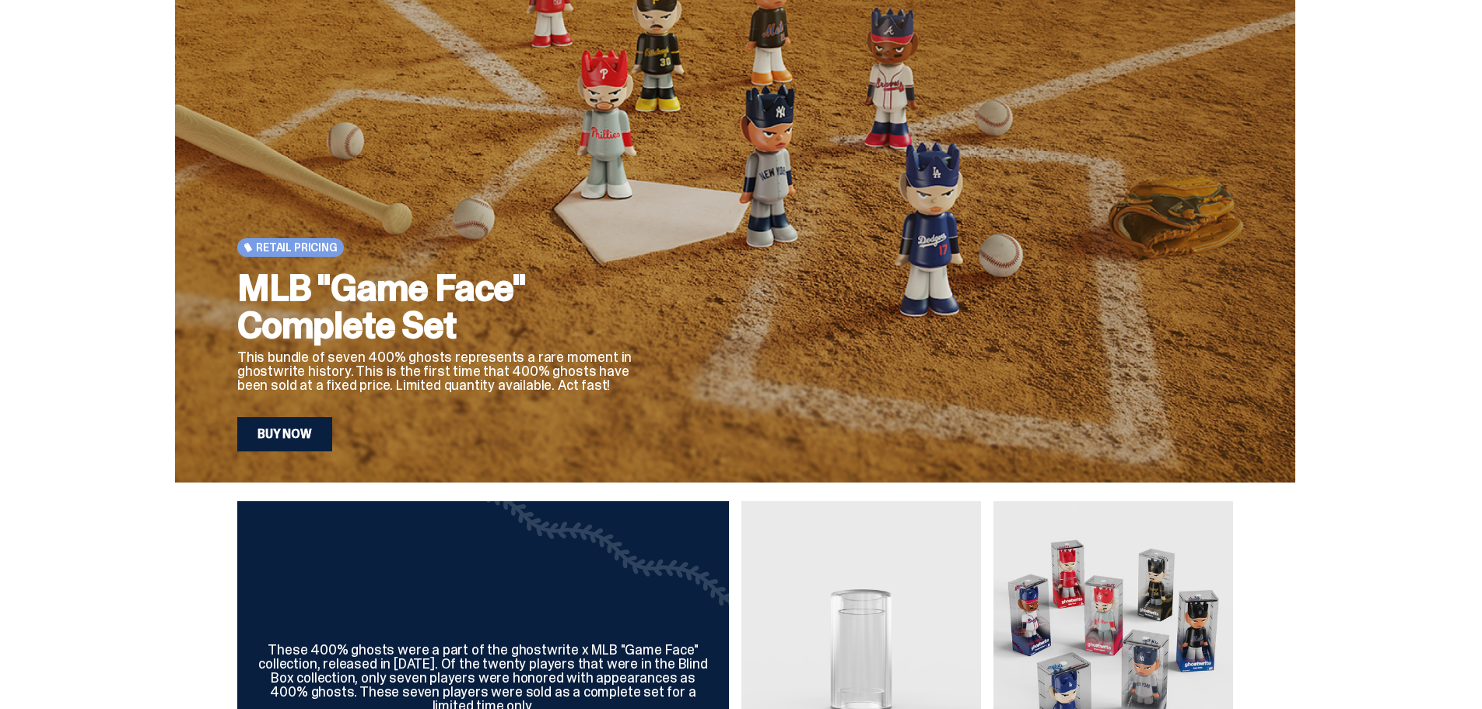
click at [542, 281] on h2 "MLB "Game Face" Complete Set" at bounding box center [439, 306] width 405 height 75
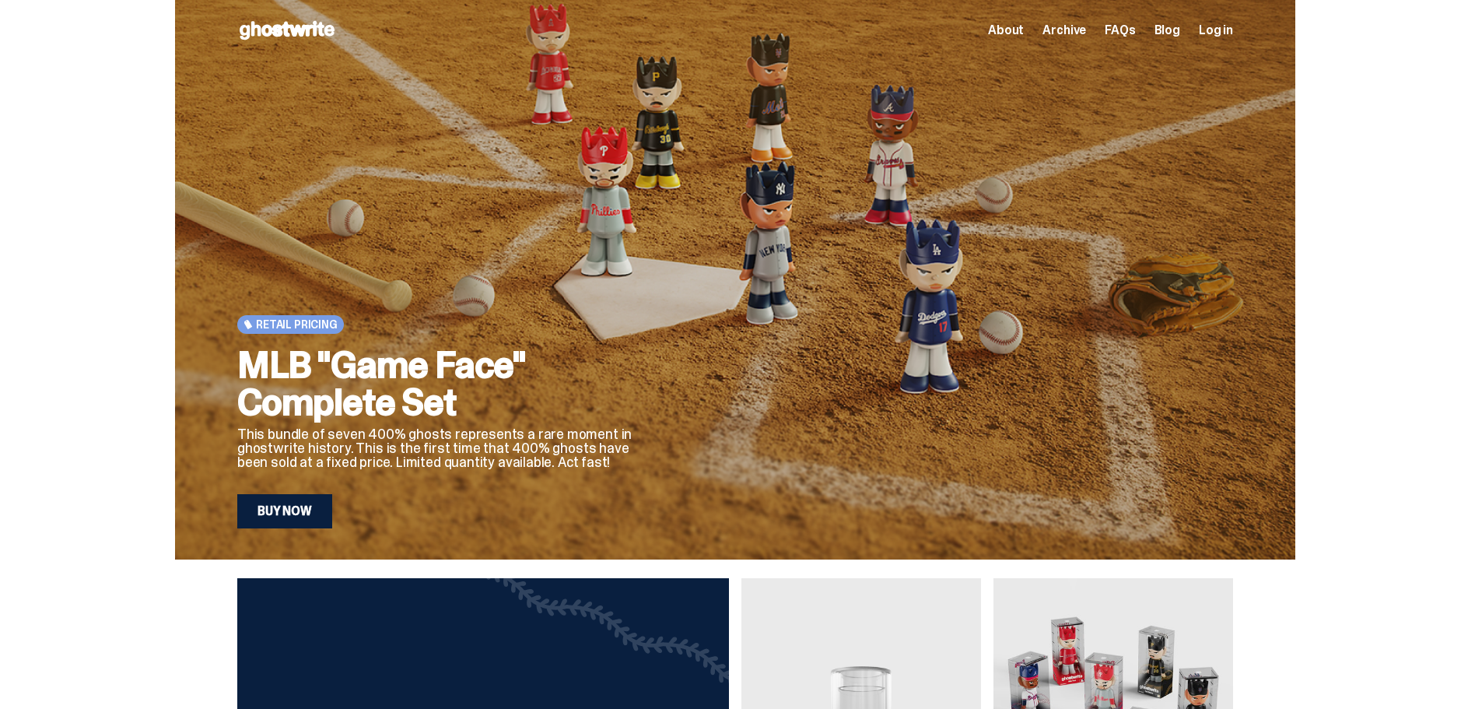
scroll to position [0, 0]
click at [281, 520] on link "Buy Now" at bounding box center [284, 512] width 95 height 34
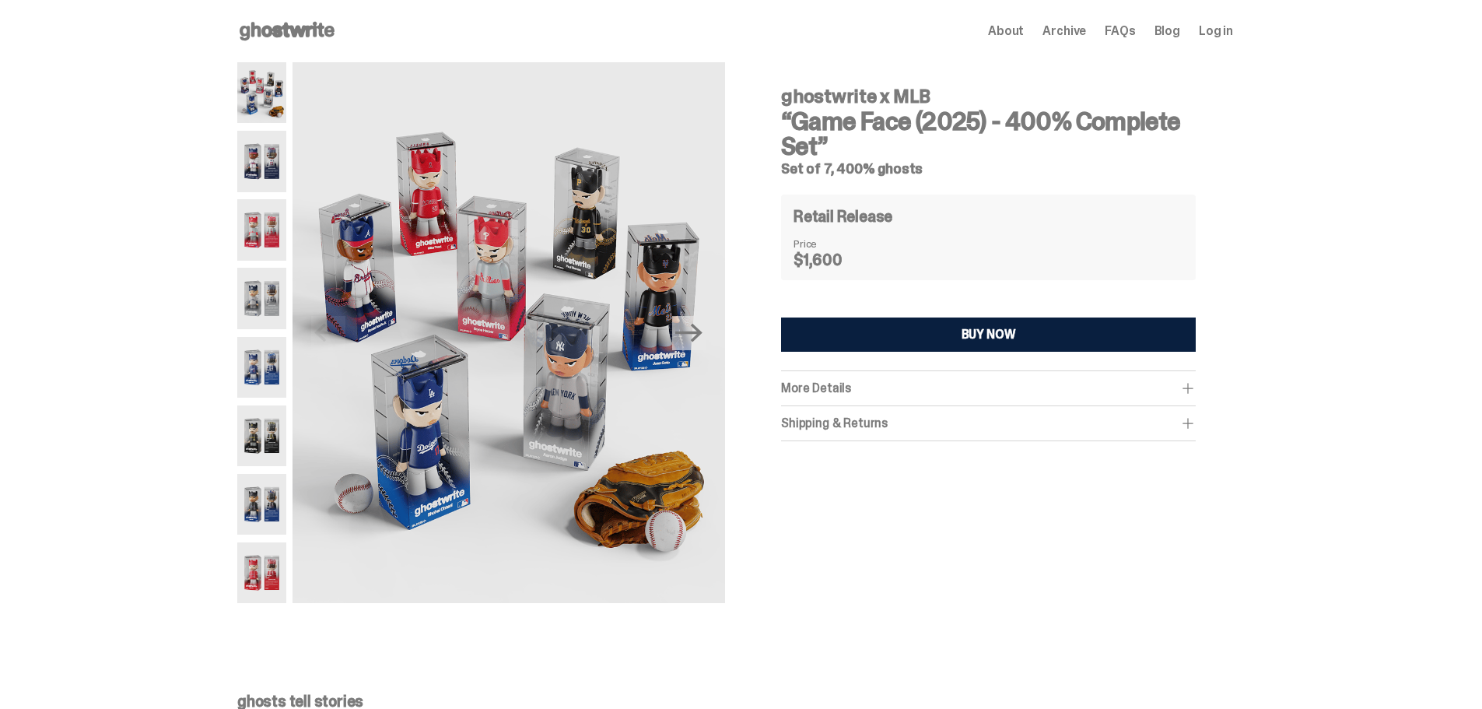
click at [1010, 28] on span "About" at bounding box center [1006, 31] width 36 height 12
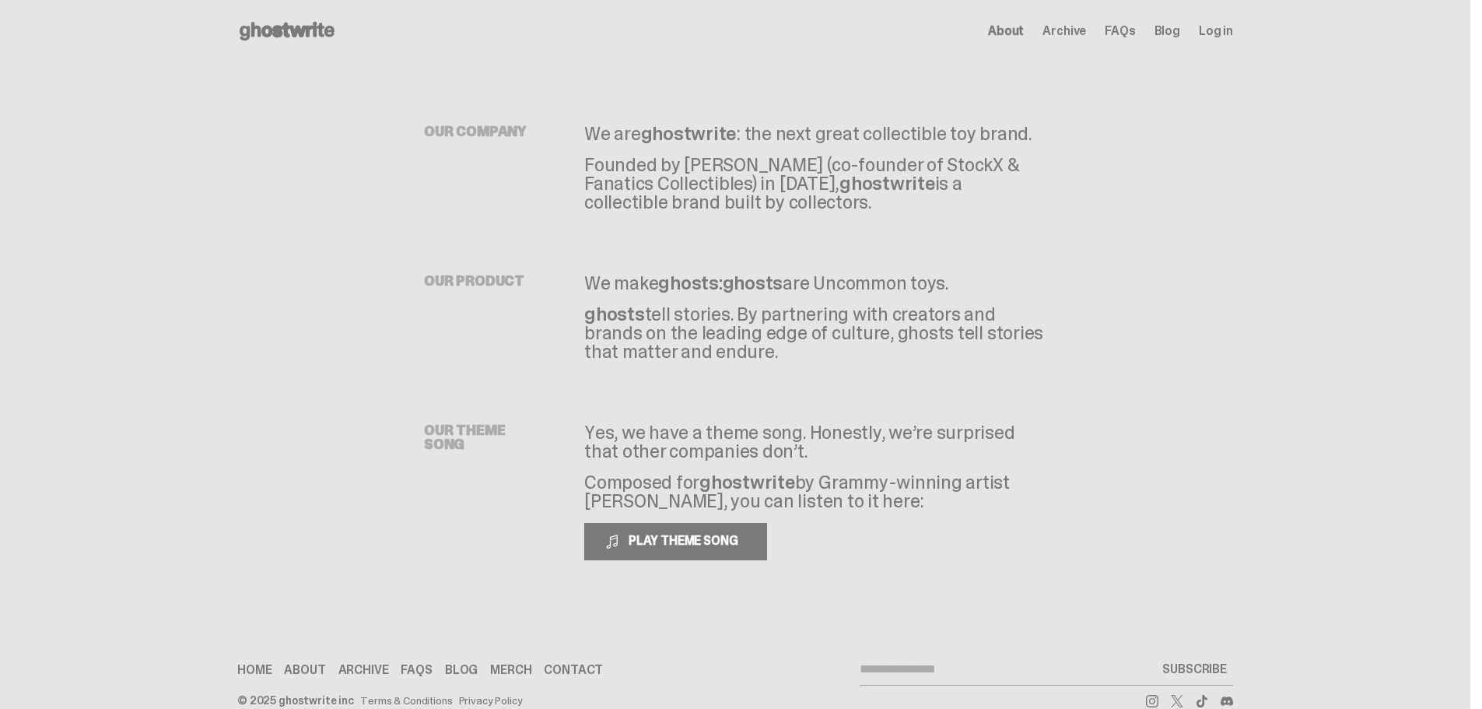
click at [303, 33] on use at bounding box center [287, 31] width 95 height 19
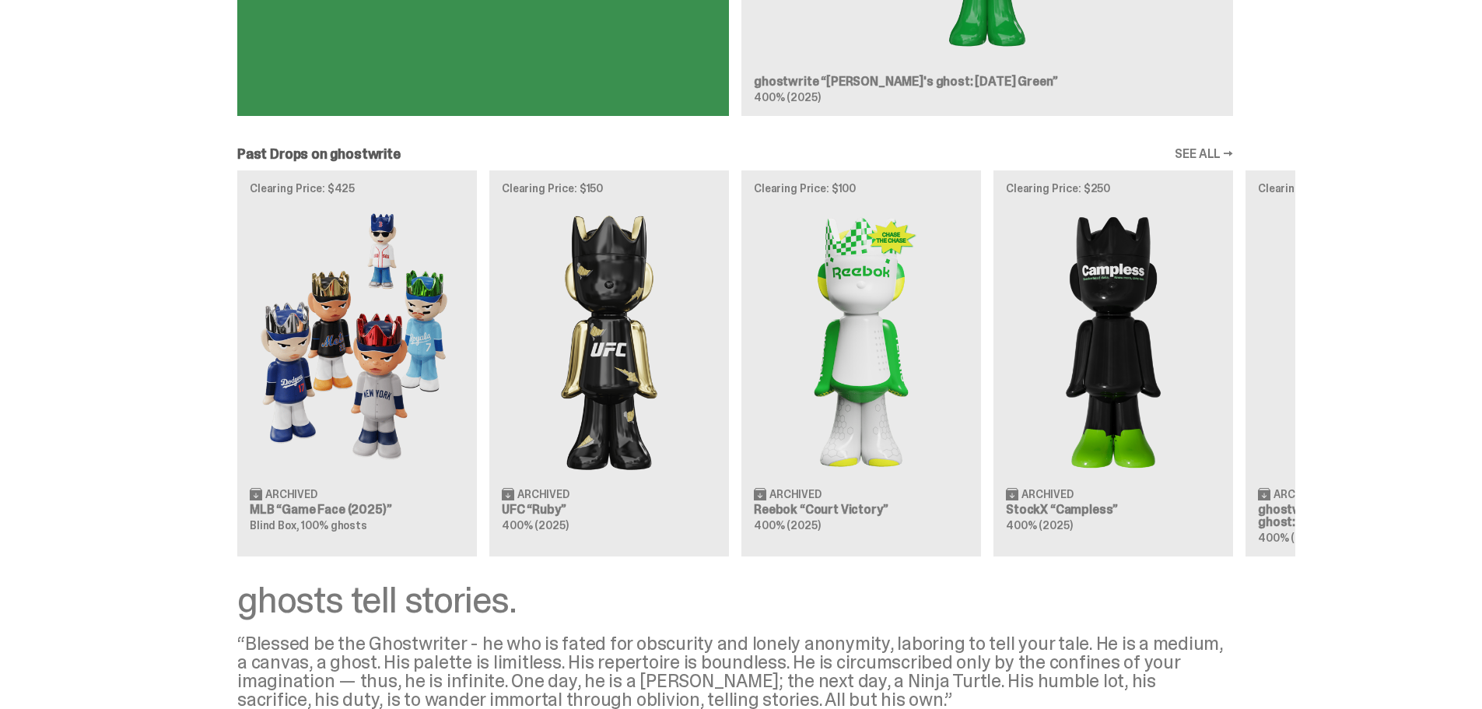
scroll to position [1167, 0]
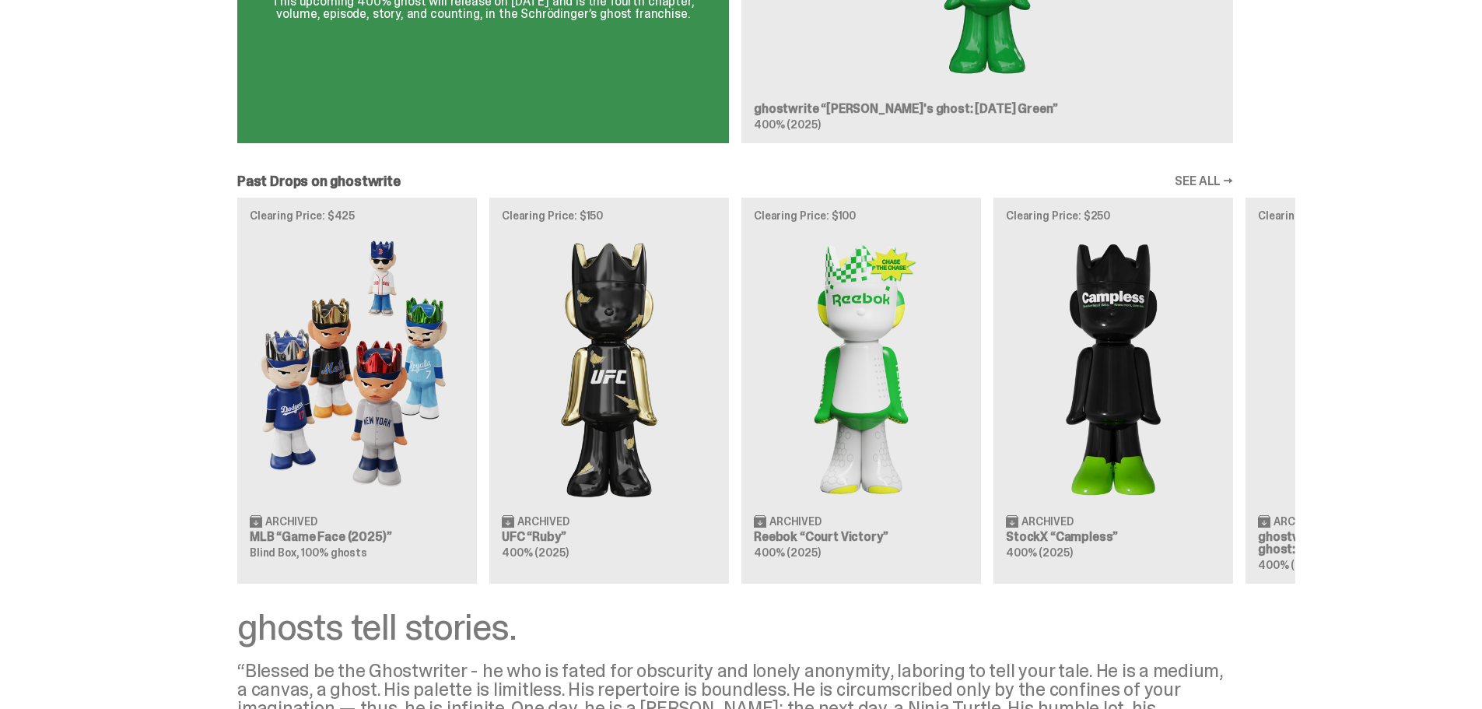
click at [430, 318] on div "Clearing Price: $425 Archived MLB “Game Face (2025)” Blind Box, 100% ghosts Cle…" at bounding box center [735, 391] width 1120 height 386
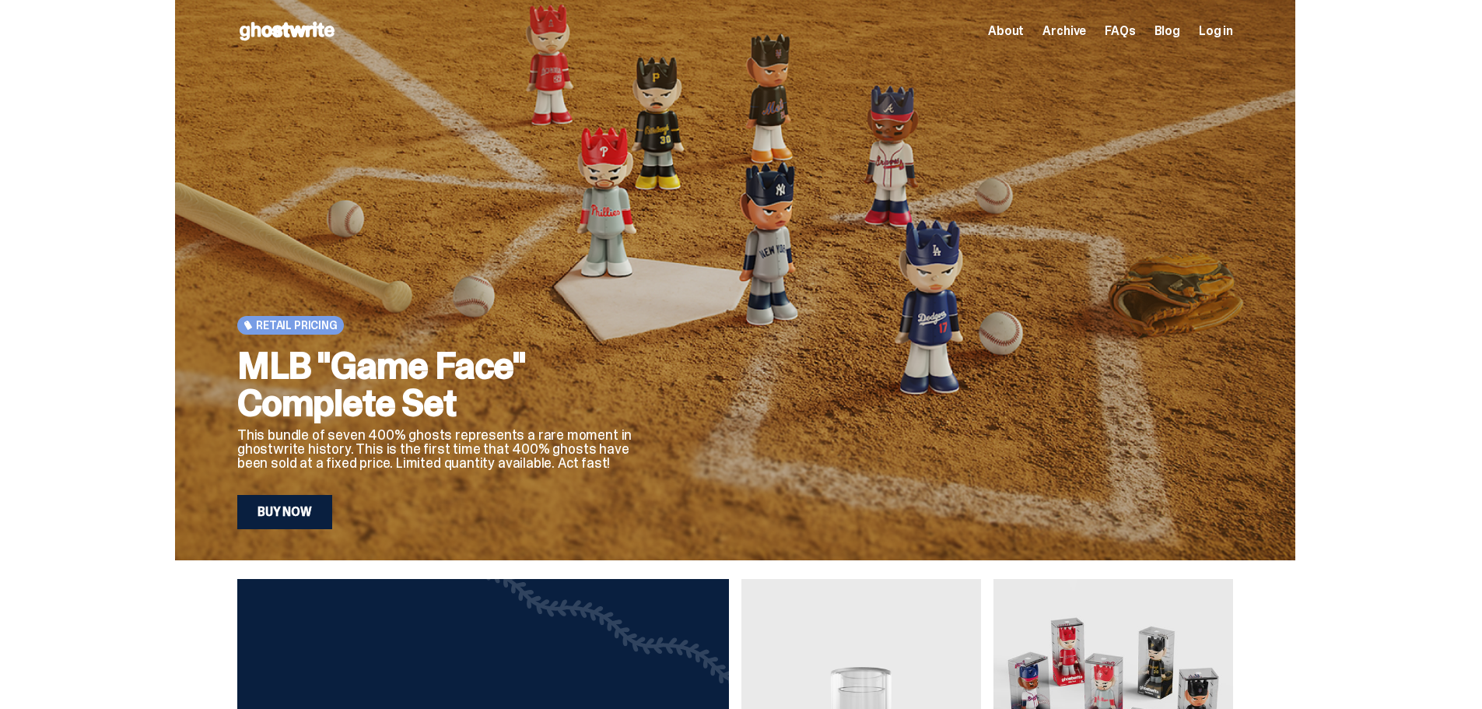
click at [623, 238] on div "Retail Pricing MLB "Game Face" Complete Set This bundle of seven 400% ghosts re…" at bounding box center [439, 316] width 405 height 425
click at [1014, 30] on span "About" at bounding box center [1006, 31] width 36 height 12
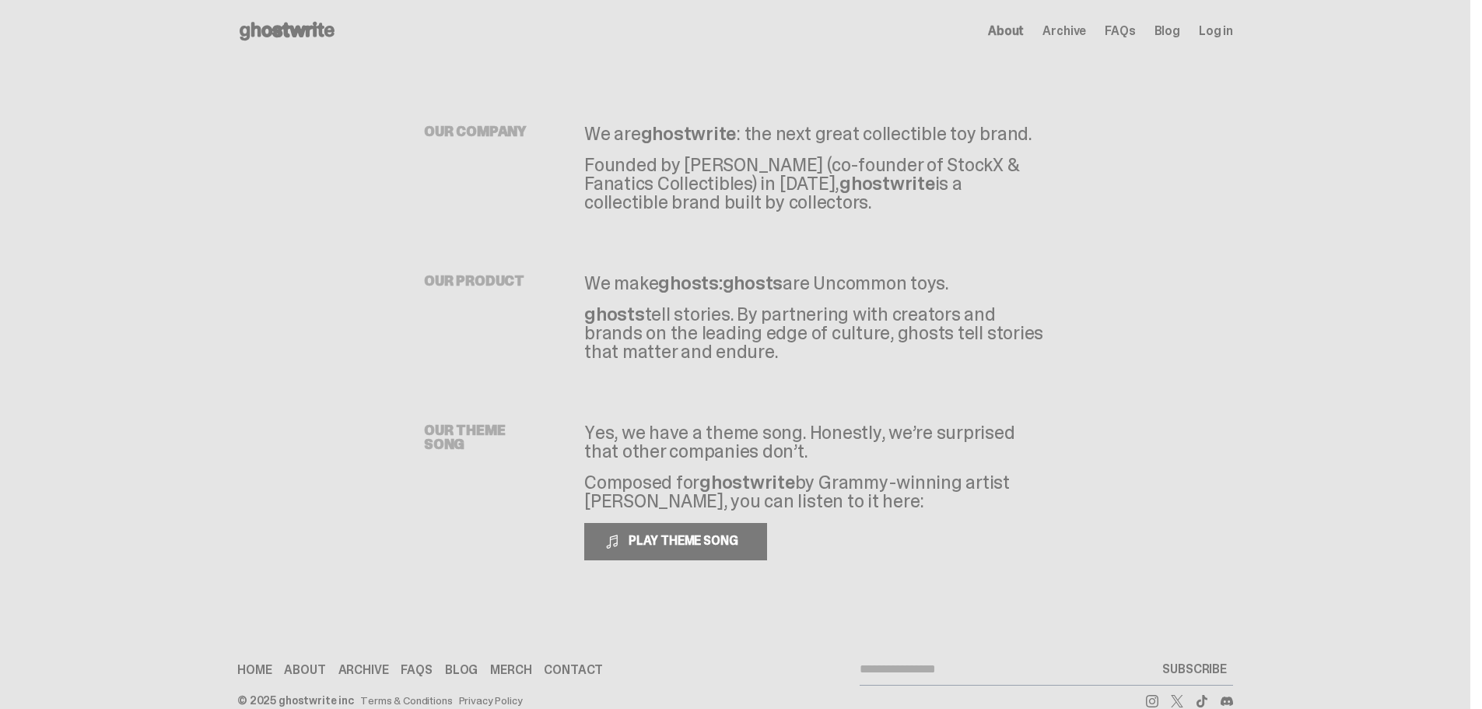
click at [1078, 29] on span "Archive" at bounding box center [1065, 31] width 44 height 12
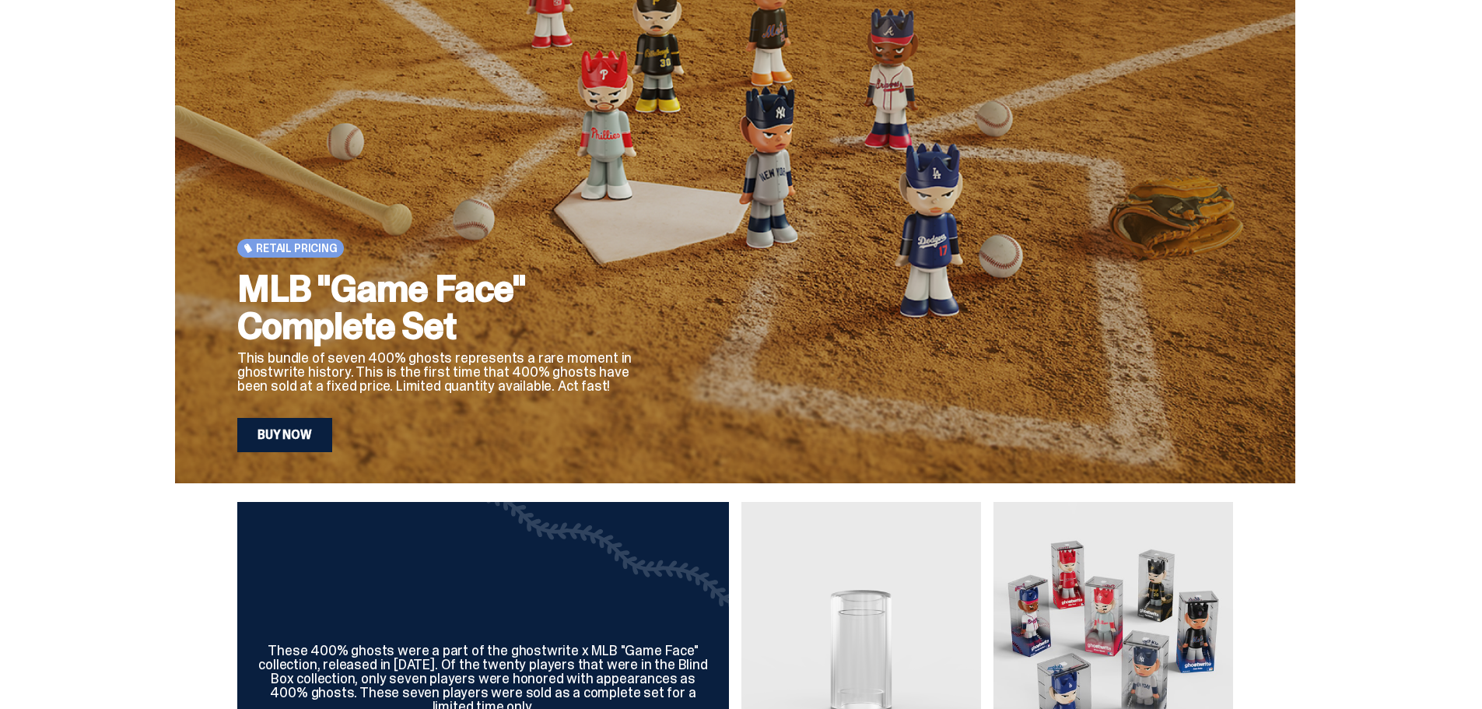
scroll to position [78, 0]
